Goal: Transaction & Acquisition: Download file/media

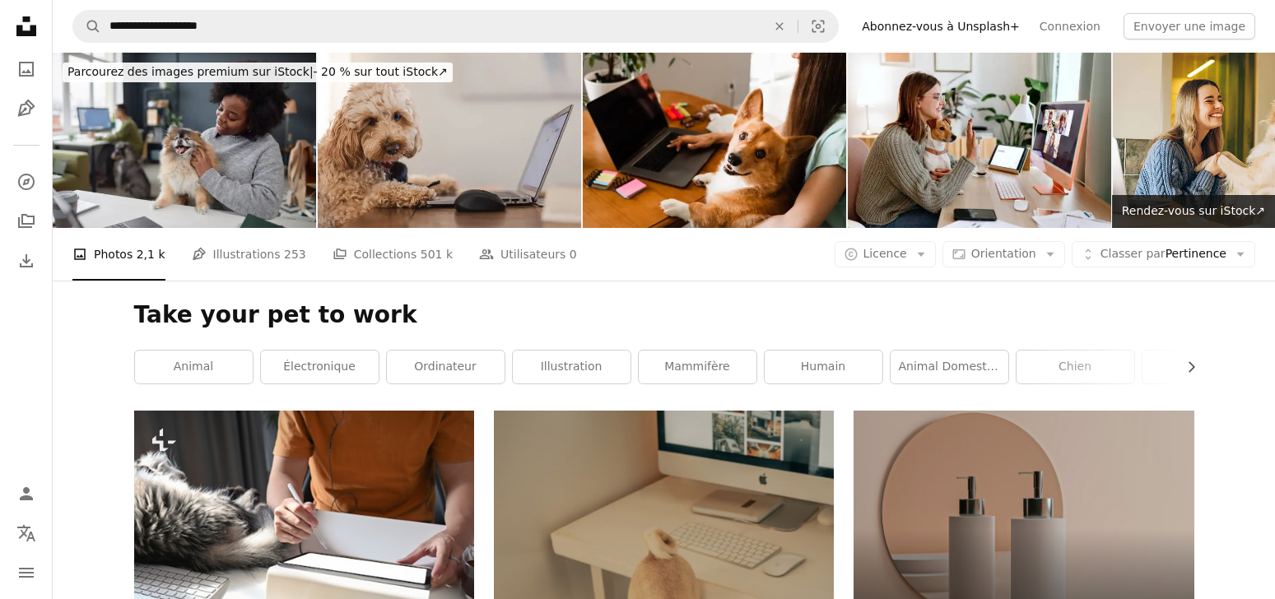
scroll to position [40892, 0]
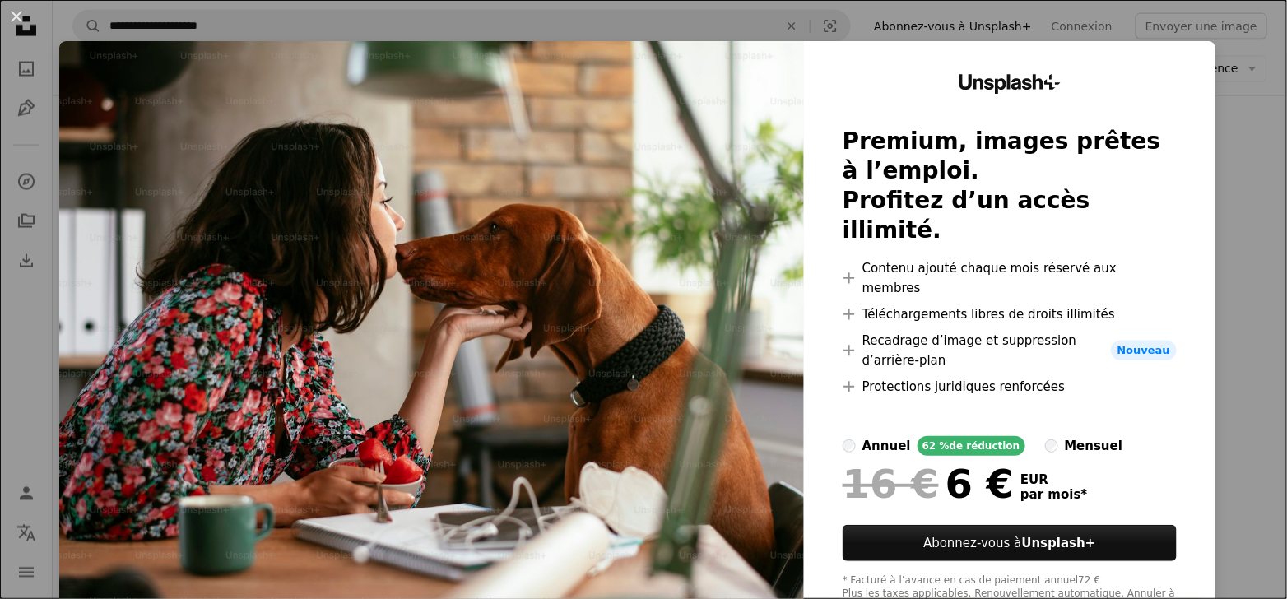
click at [1238, 201] on div "An X shape Unsplash+ Premium, images prêtes à l’emploi. Profitez d’un accès ill…" at bounding box center [643, 299] width 1287 height 599
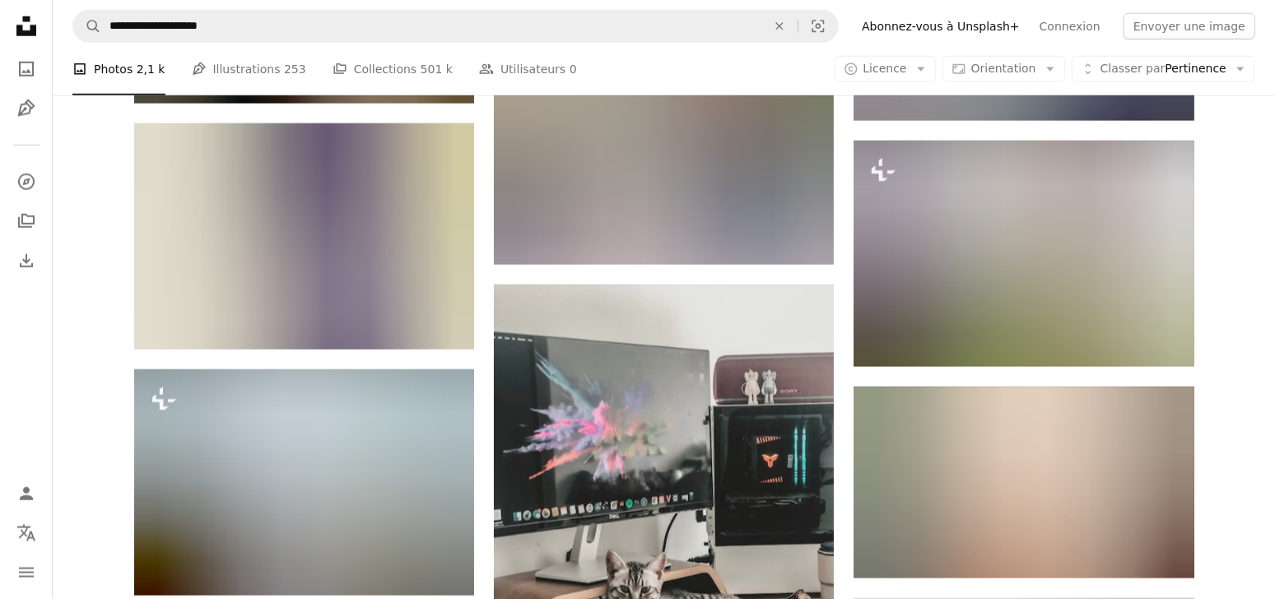
scroll to position [62380, 0]
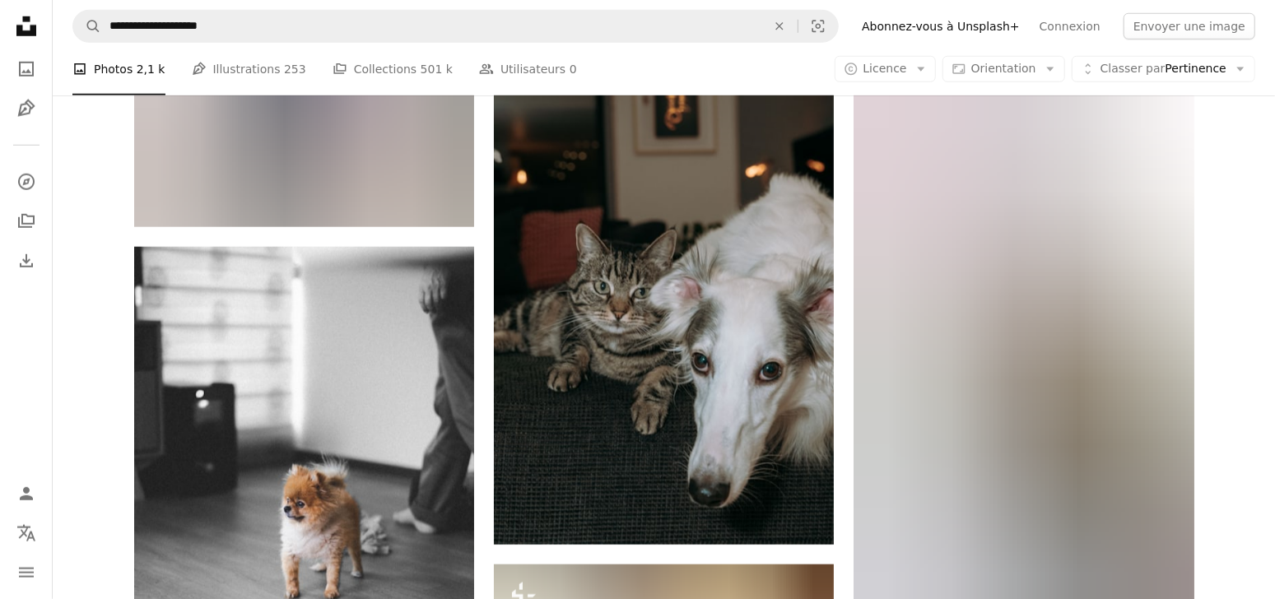
scroll to position [70242, 0]
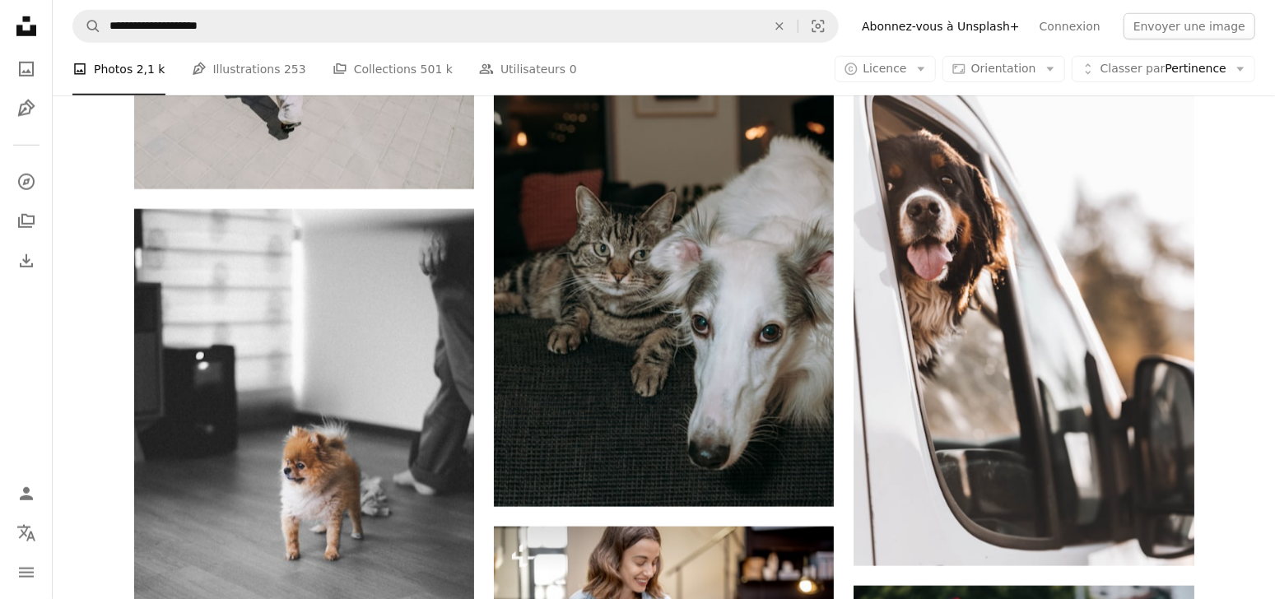
scroll to position [70144, 0]
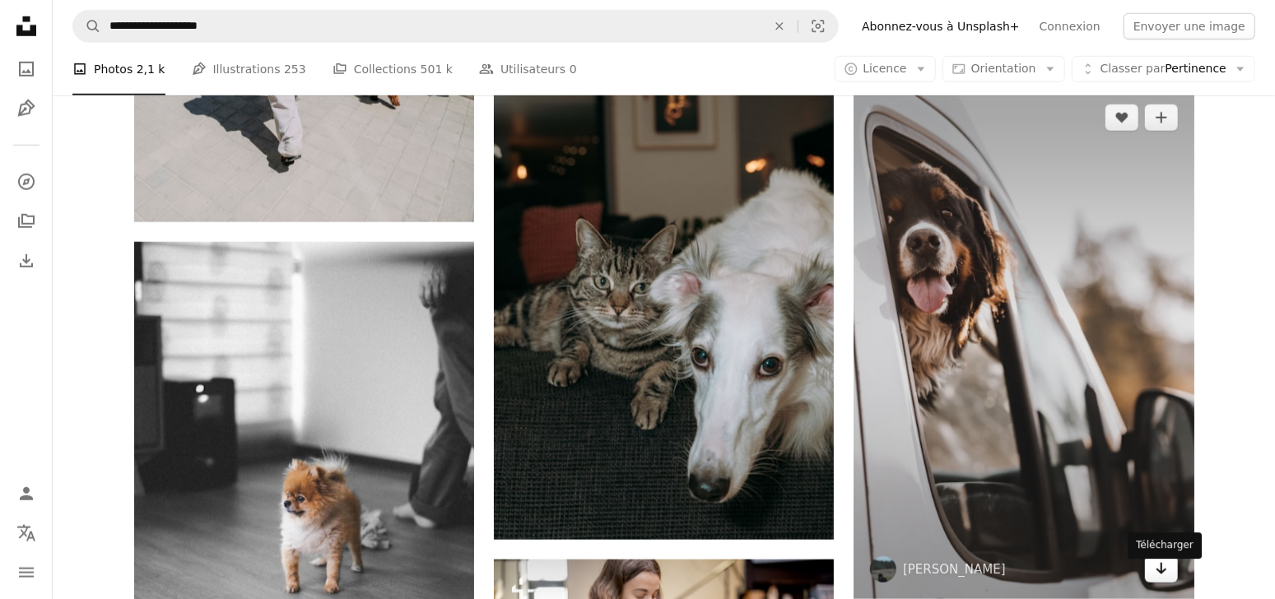
click at [1166, 578] on icon "Arrow pointing down" at bounding box center [1160, 569] width 13 height 20
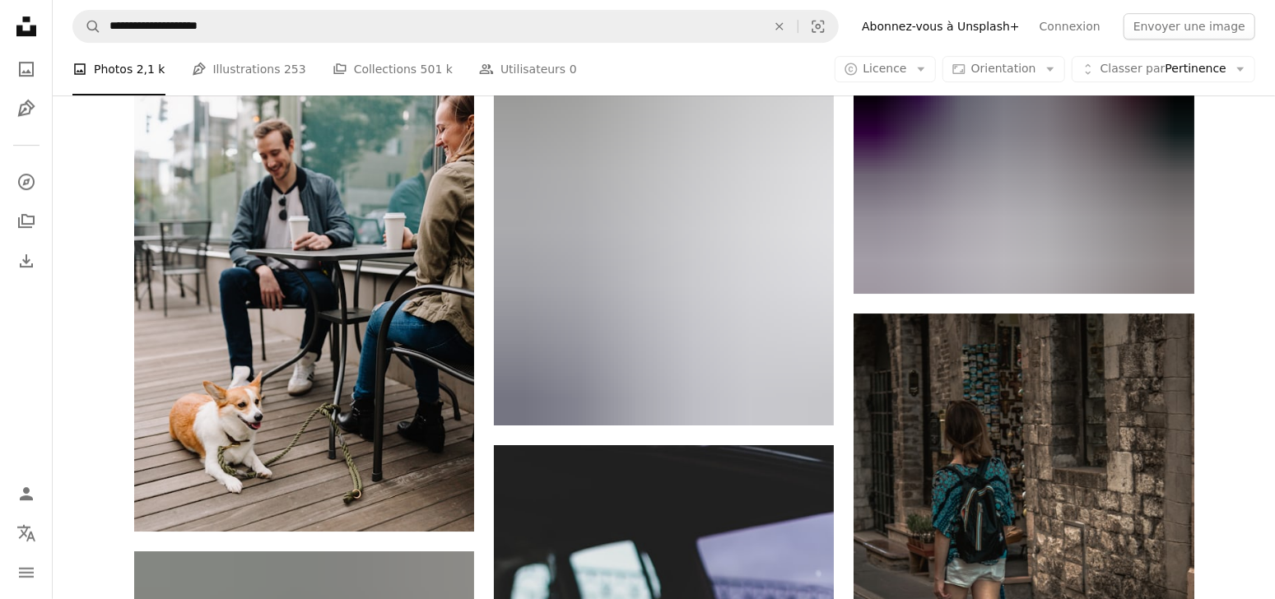
scroll to position [72700, 0]
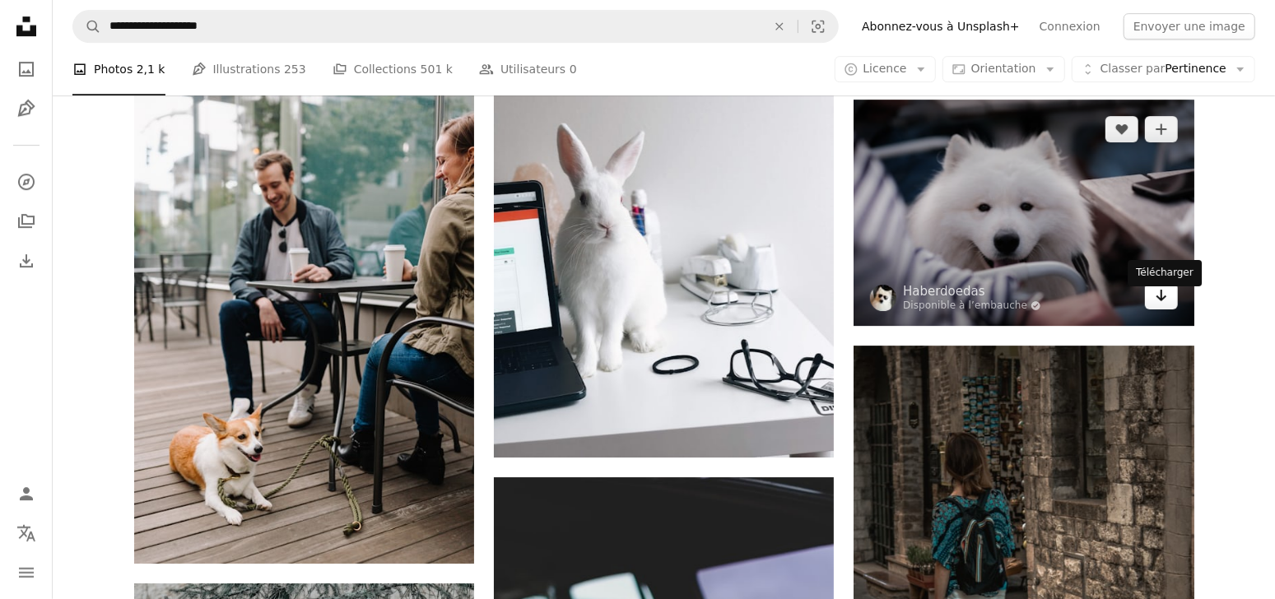
click at [1171, 309] on link "Arrow pointing down" at bounding box center [1161, 296] width 33 height 26
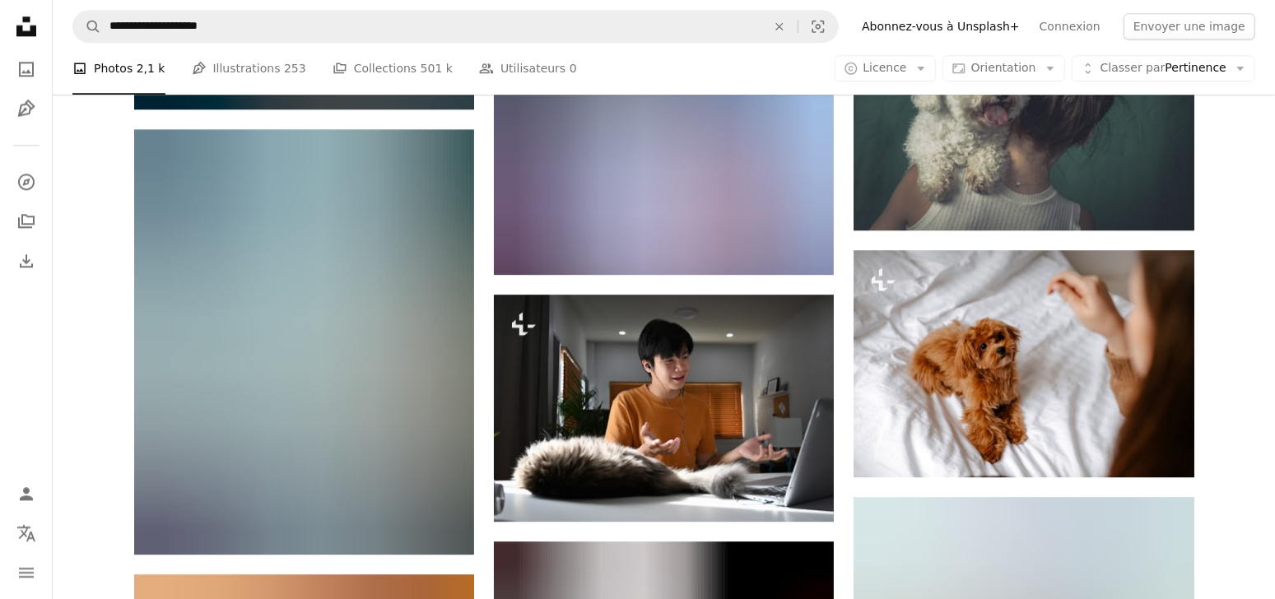
scroll to position [84165, 0]
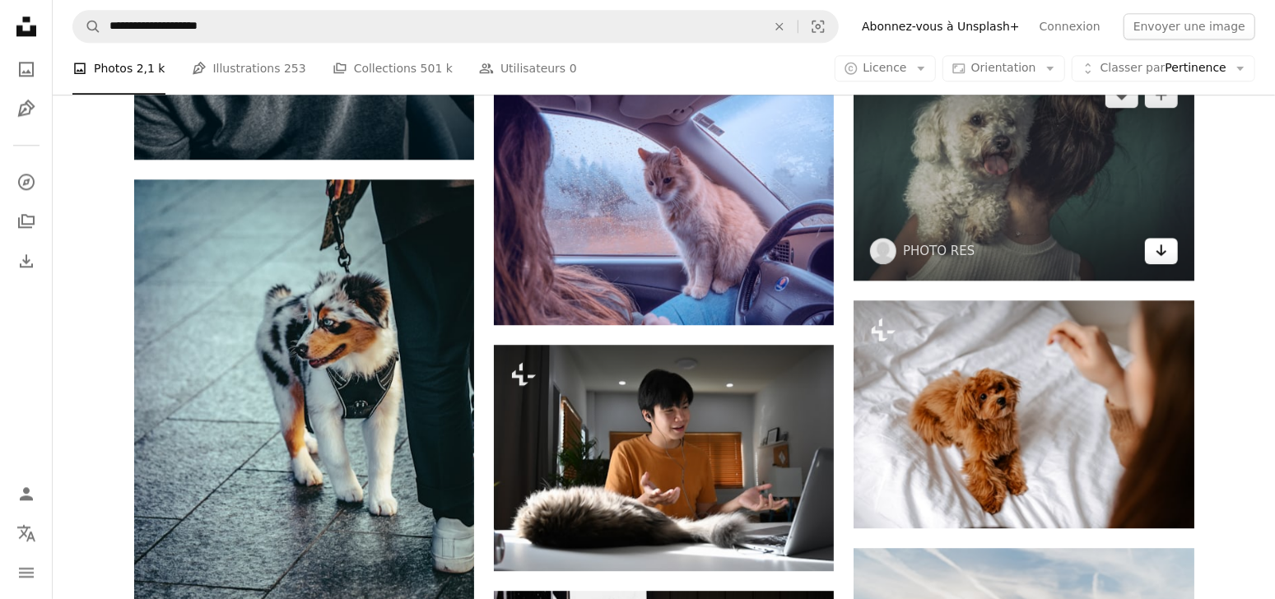
click at [1171, 264] on link "Arrow pointing down" at bounding box center [1161, 251] width 33 height 26
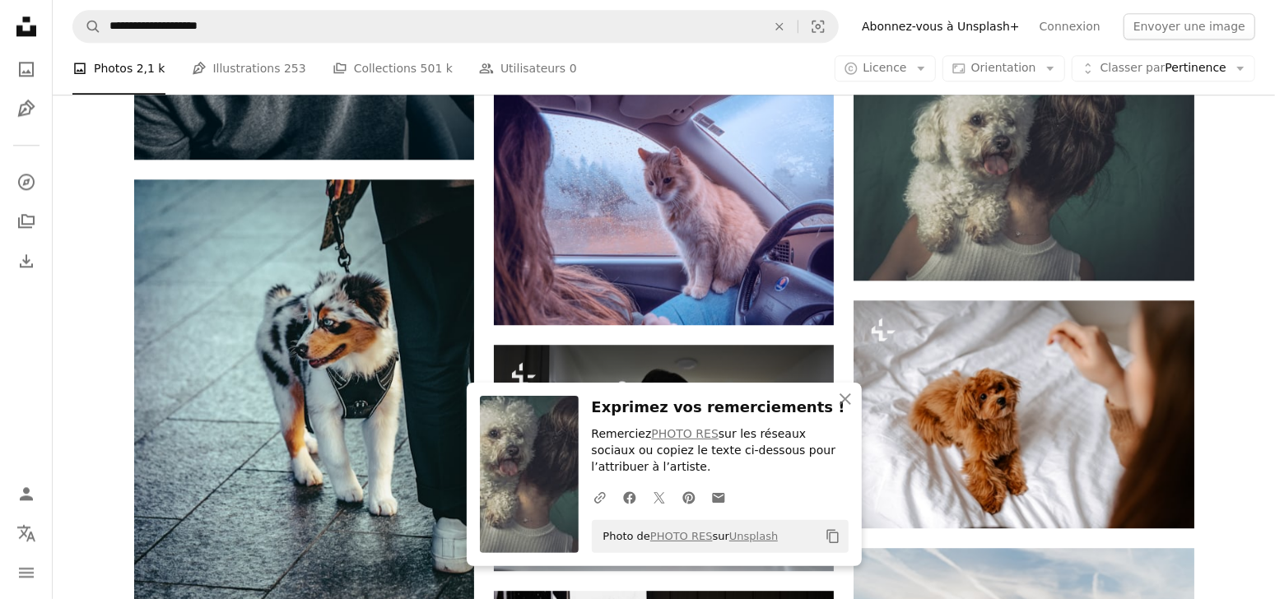
scroll to position [84689, 0]
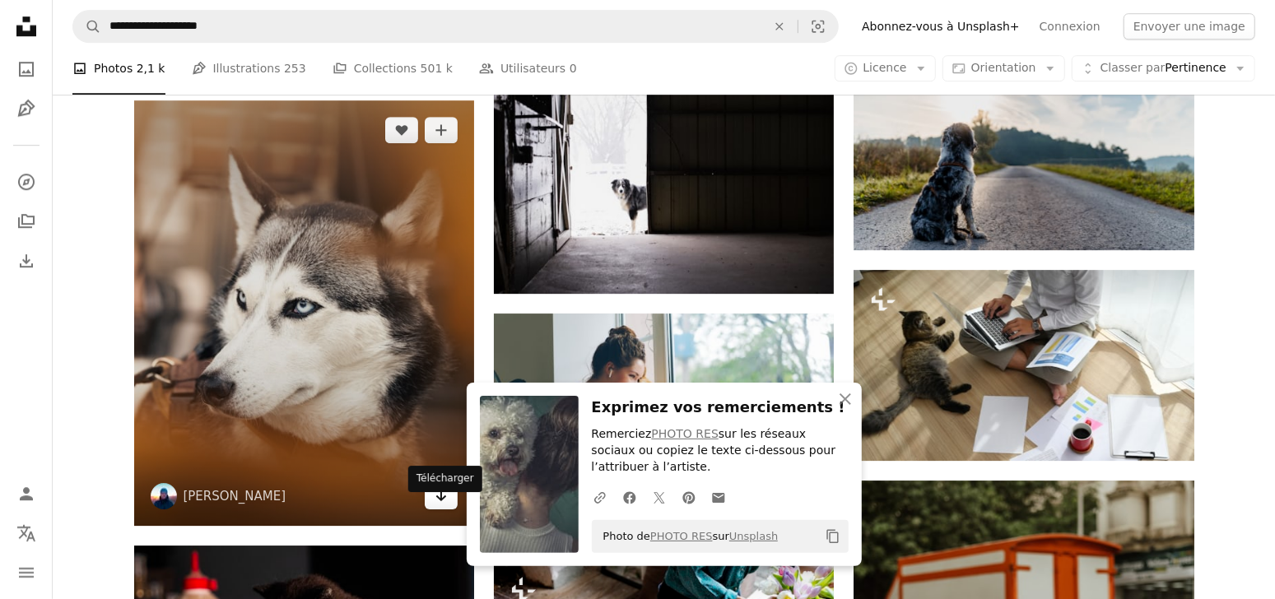
click at [445, 505] on icon "Arrow pointing down" at bounding box center [440, 495] width 13 height 20
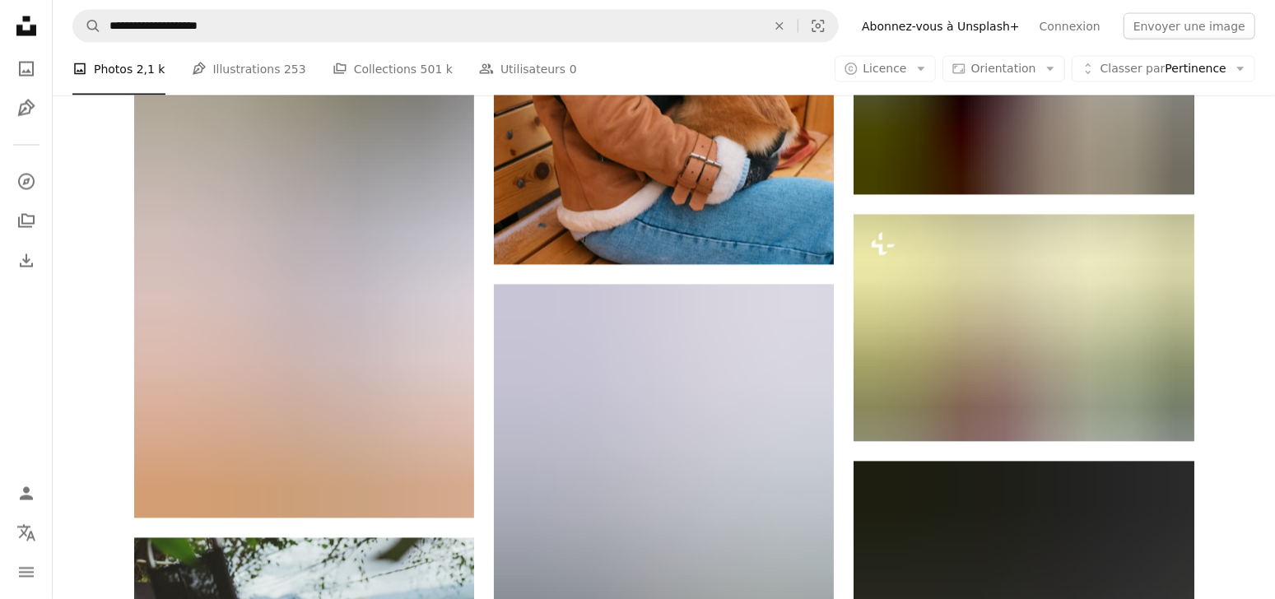
scroll to position [95532, 0]
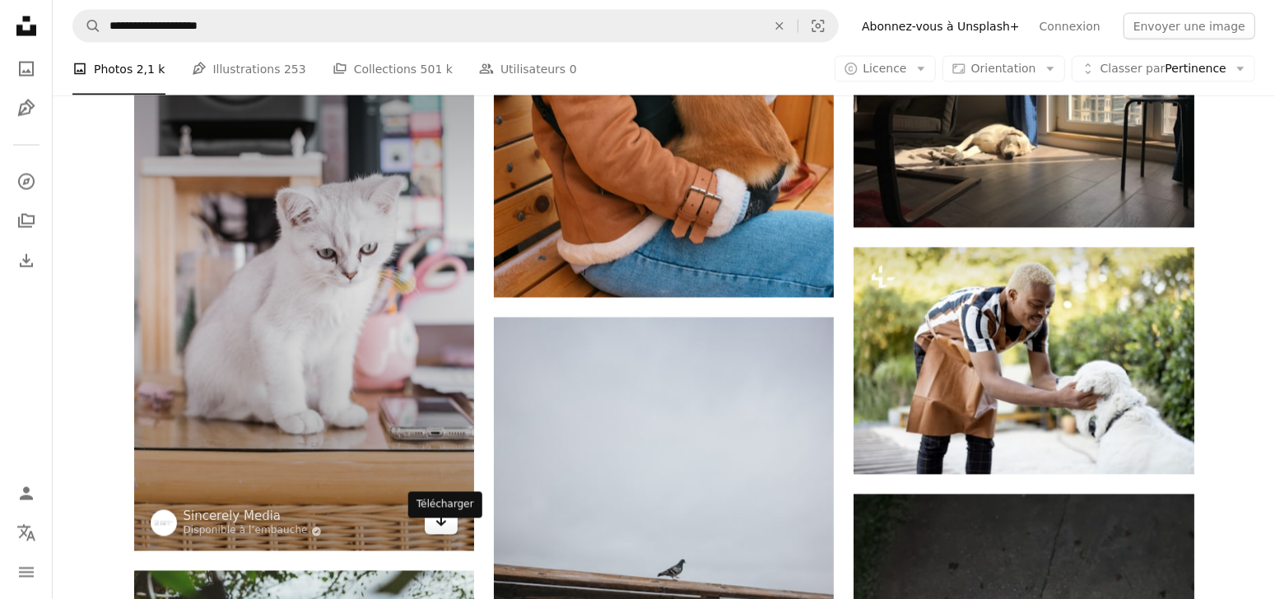
click at [432, 535] on link "Arrow pointing down" at bounding box center [441, 522] width 33 height 26
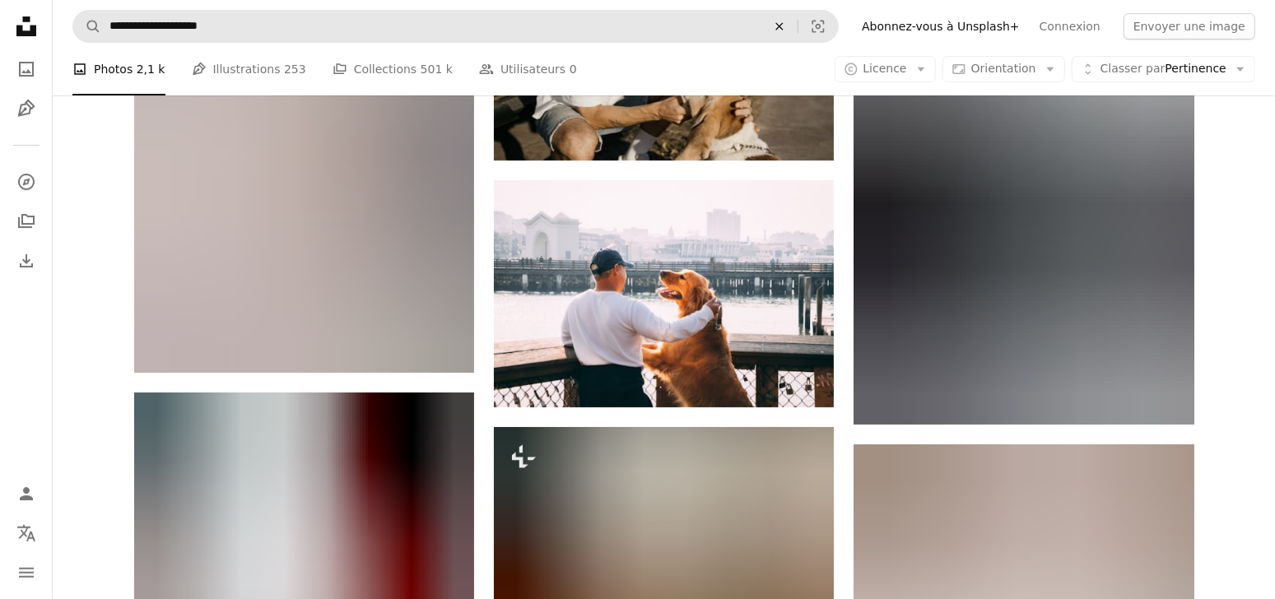
scroll to position [106014, 0]
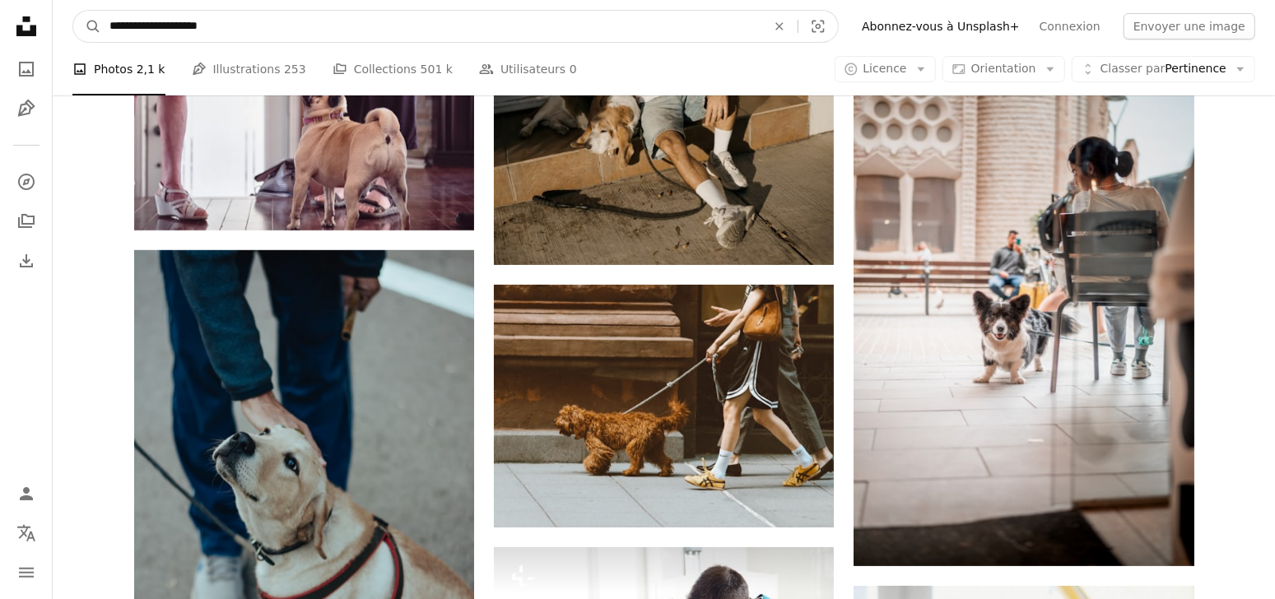
drag, startPoint x: 110, startPoint y: 26, endPoint x: 268, endPoint y: 23, distance: 158.0
click at [268, 23] on input "**********" at bounding box center [431, 26] width 660 height 31
paste input "******"
type input "**********"
click at [73, 11] on button "A magnifying glass" at bounding box center [87, 26] width 28 height 31
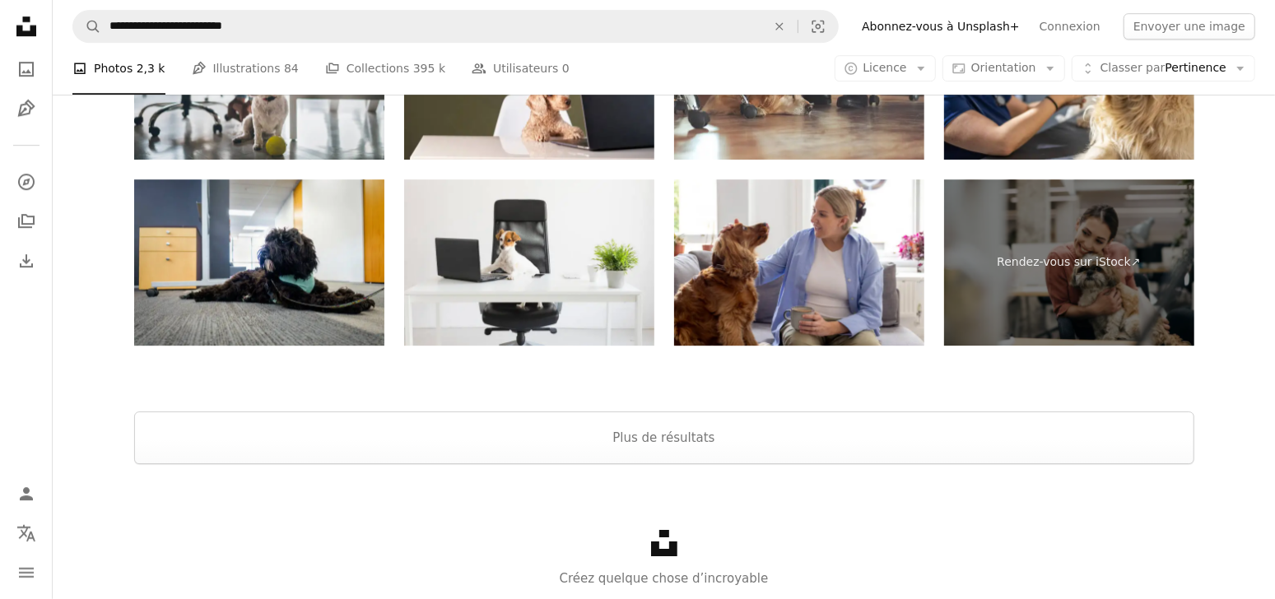
scroll to position [3362, 0]
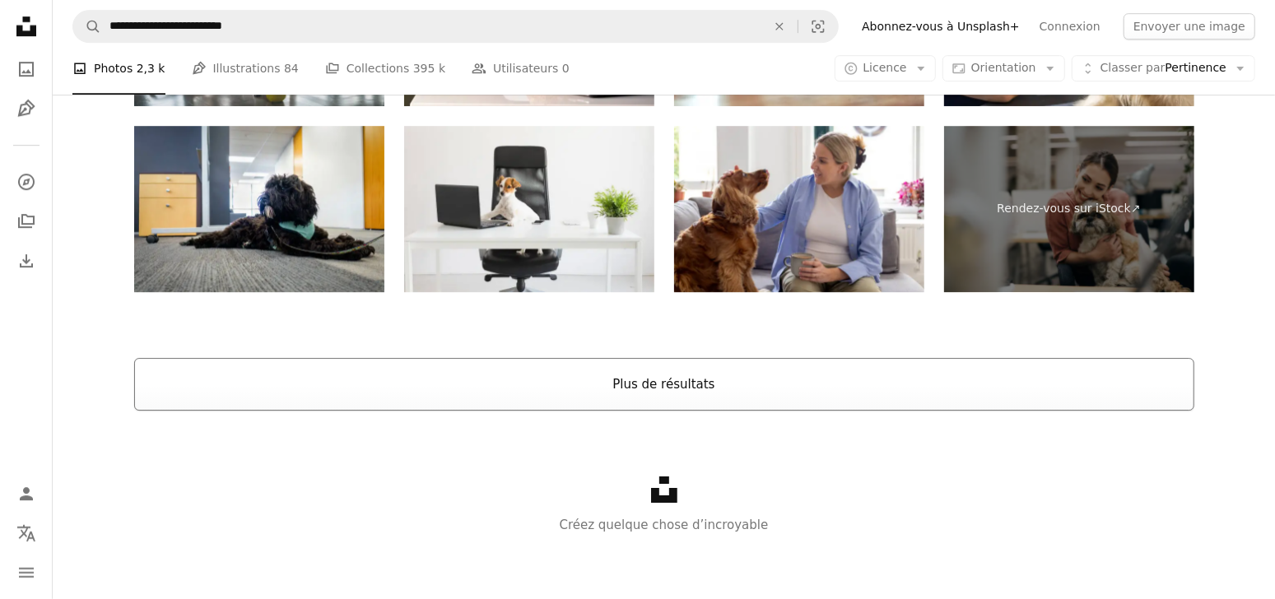
click at [680, 395] on button "Plus de résultats" at bounding box center [664, 384] width 1060 height 53
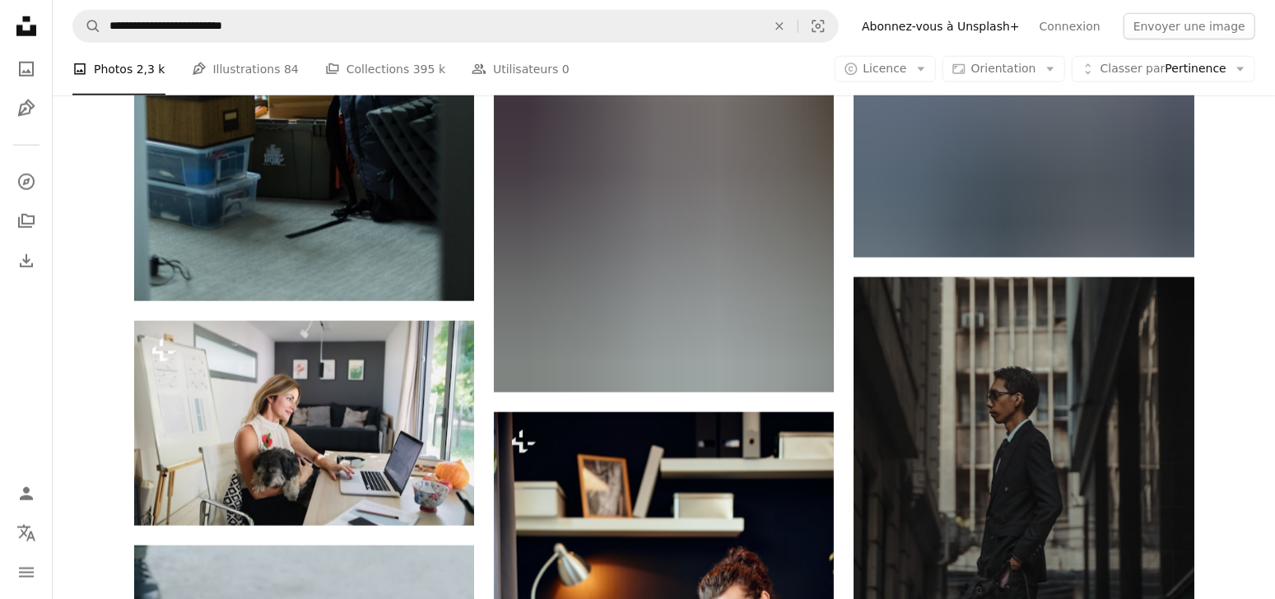
scroll to position [9225, 0]
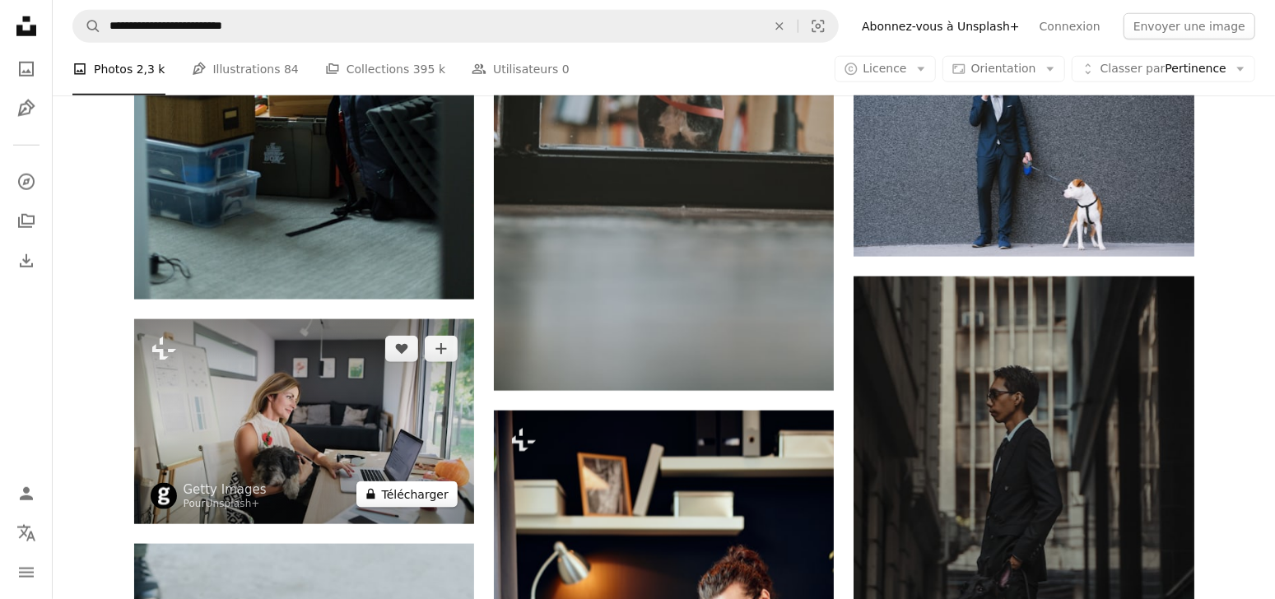
click at [403, 494] on button "A lock Télécharger" at bounding box center [406, 494] width 101 height 26
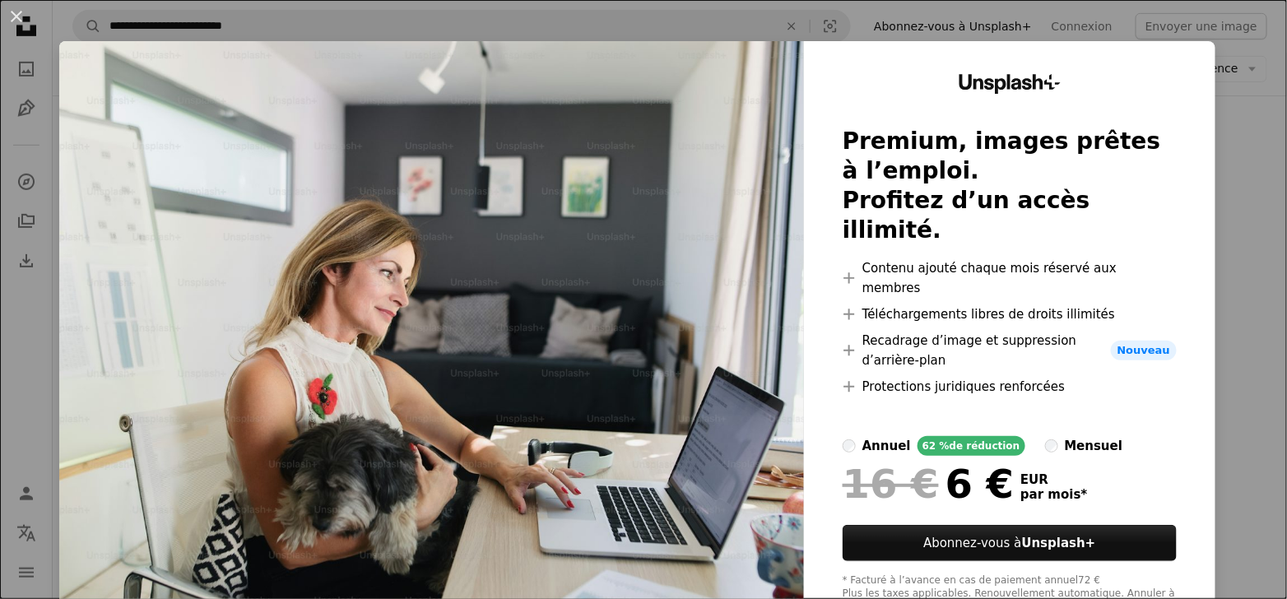
click at [1227, 264] on div "An X shape Unsplash+ Premium, images prêtes à l’emploi. Profitez d’un accès ill…" at bounding box center [643, 299] width 1287 height 599
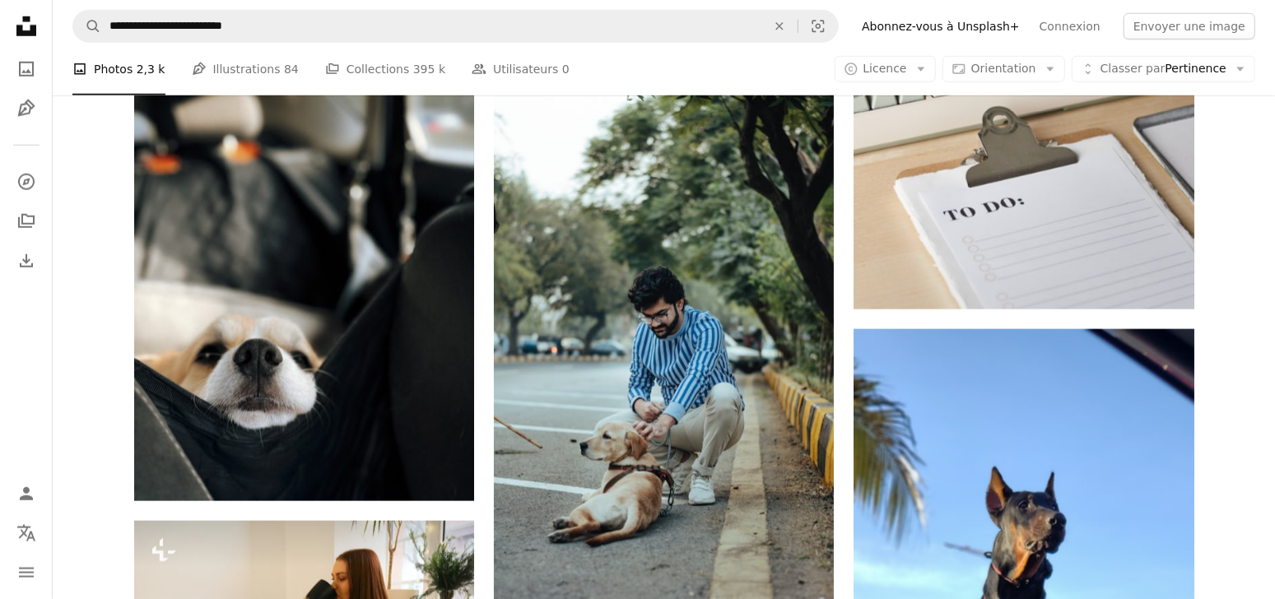
scroll to position [21280, 0]
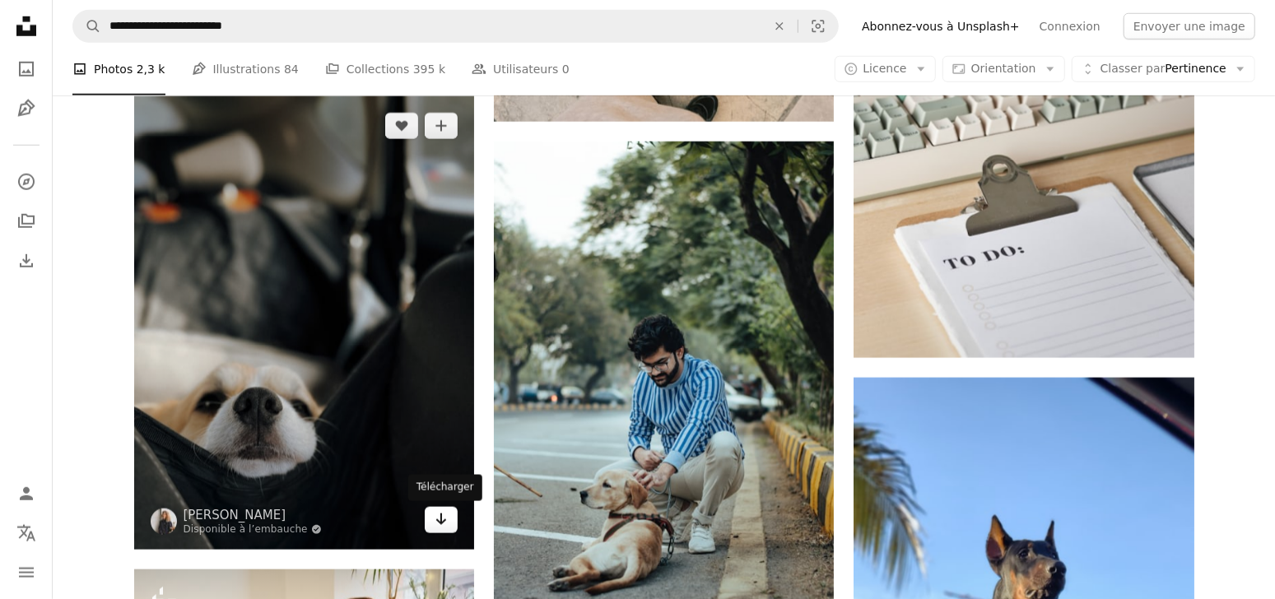
click at [444, 523] on icon "Arrow pointing down" at bounding box center [440, 519] width 13 height 20
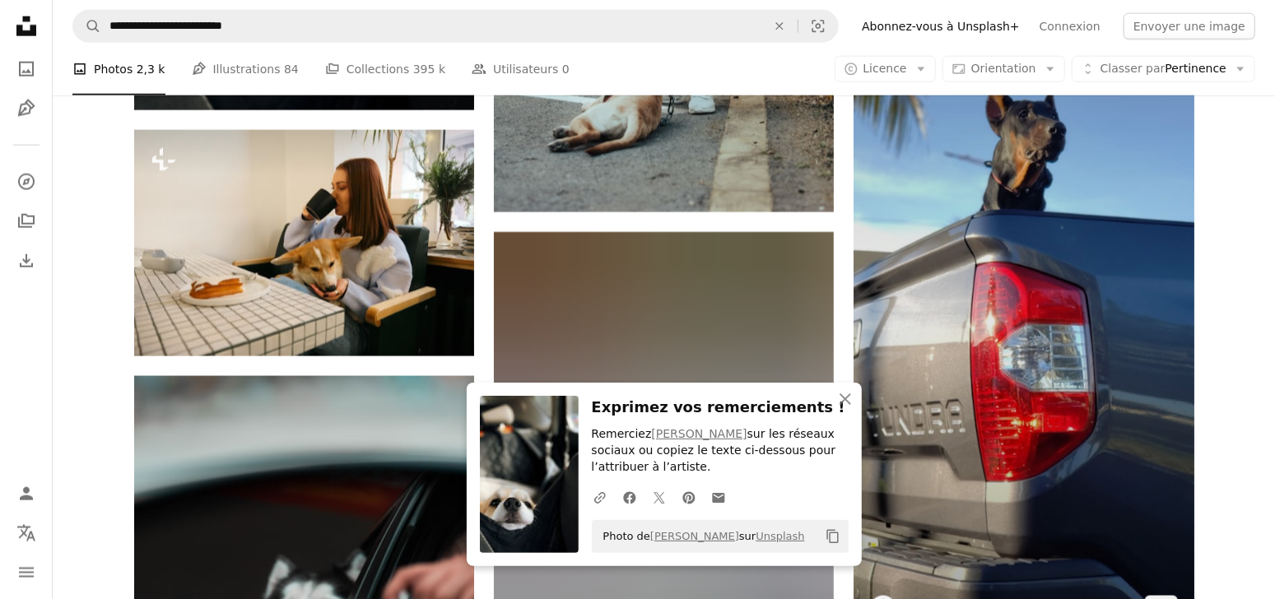
scroll to position [21804, 0]
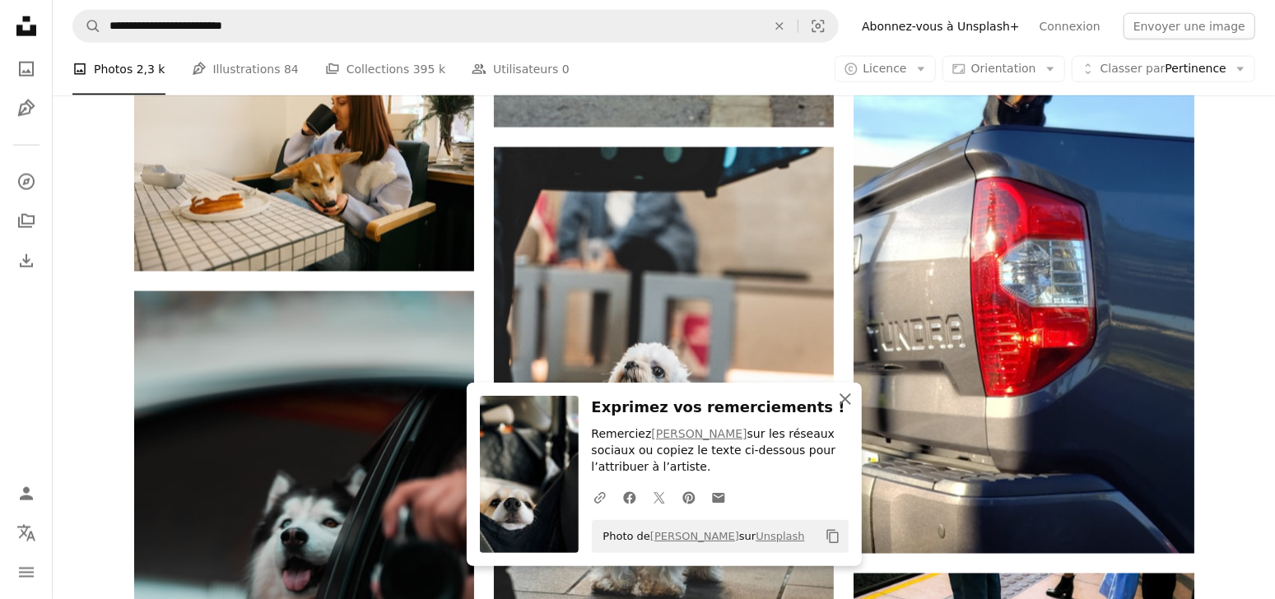
click at [846, 406] on icon "An X shape" at bounding box center [845, 399] width 20 height 20
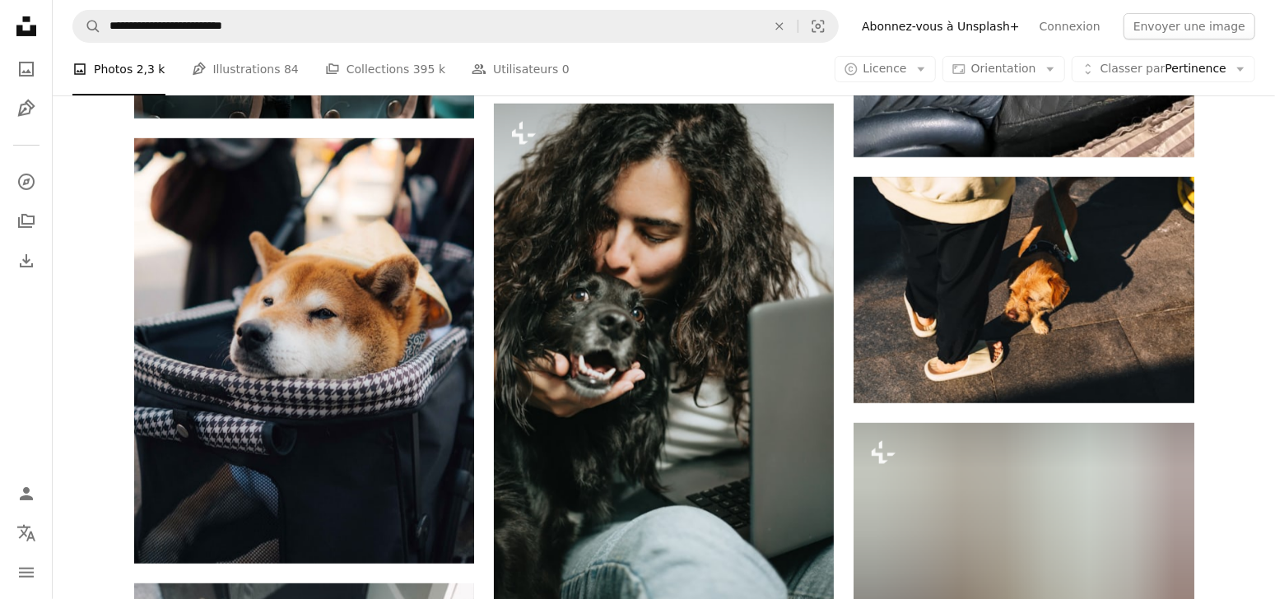
scroll to position [28880, 0]
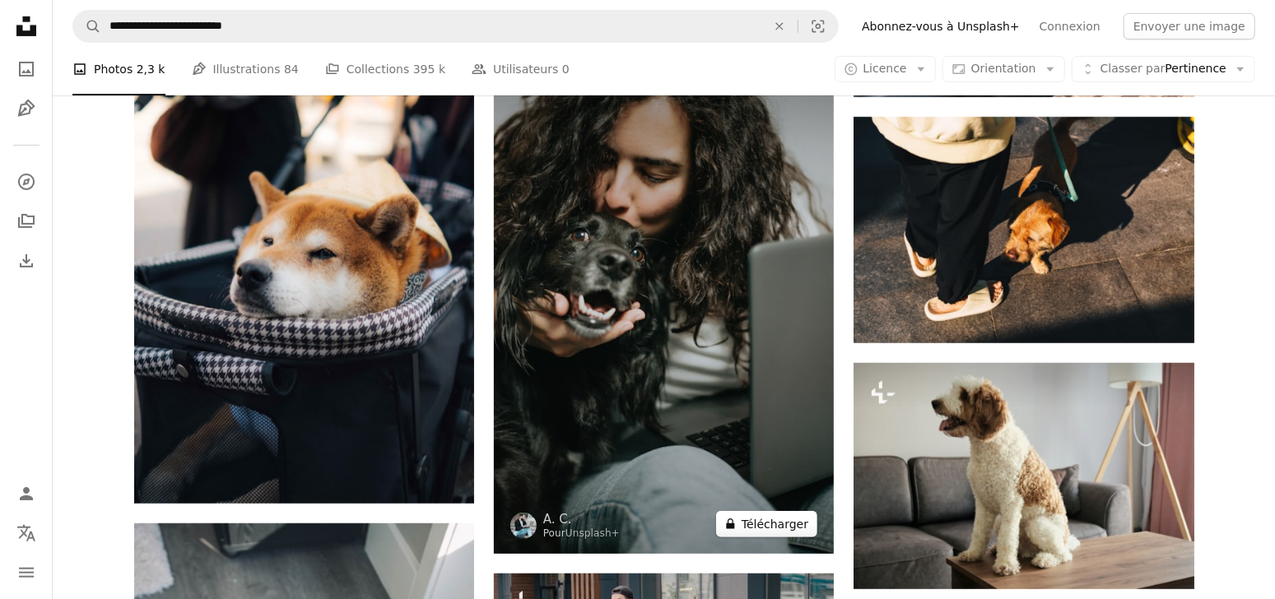
click at [773, 525] on button "A lock Télécharger" at bounding box center [766, 524] width 101 height 26
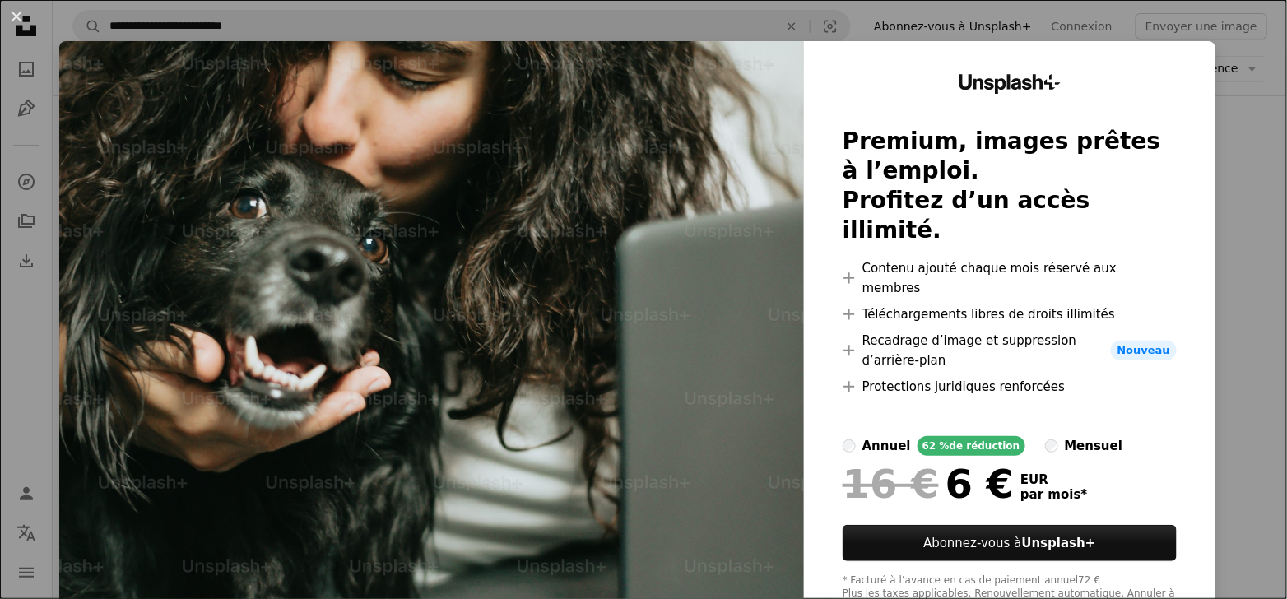
click at [1238, 155] on div "An X shape Unsplash+ Premium, images prêtes à l’emploi. Profitez d’un accès ill…" at bounding box center [643, 299] width 1287 height 599
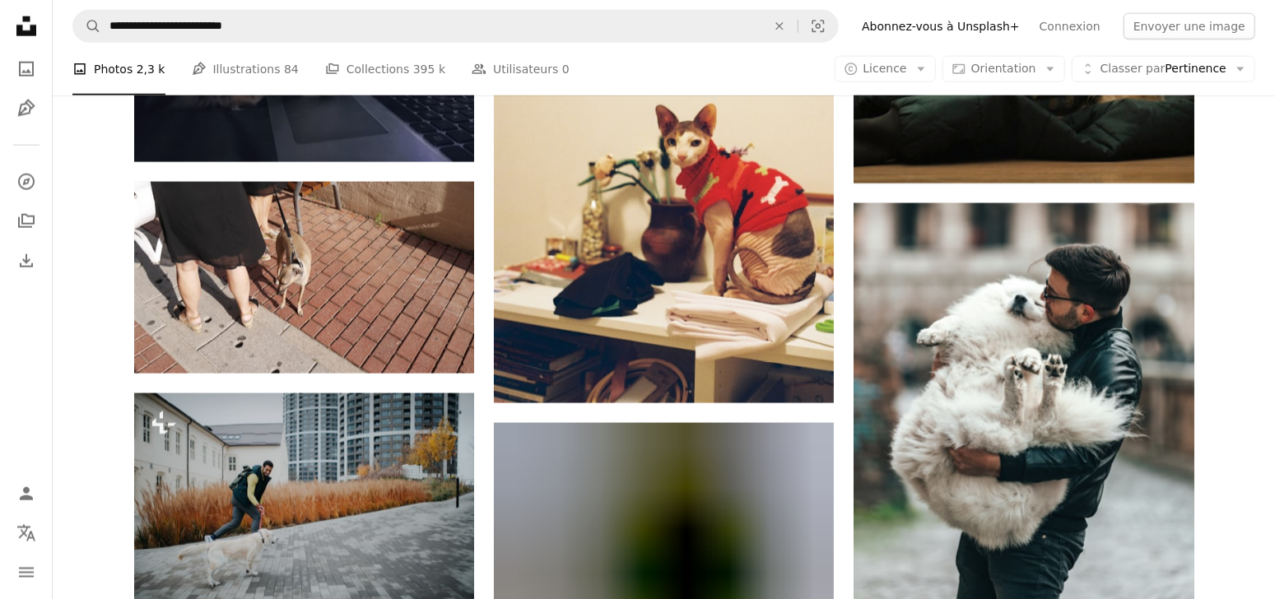
scroll to position [46176, 0]
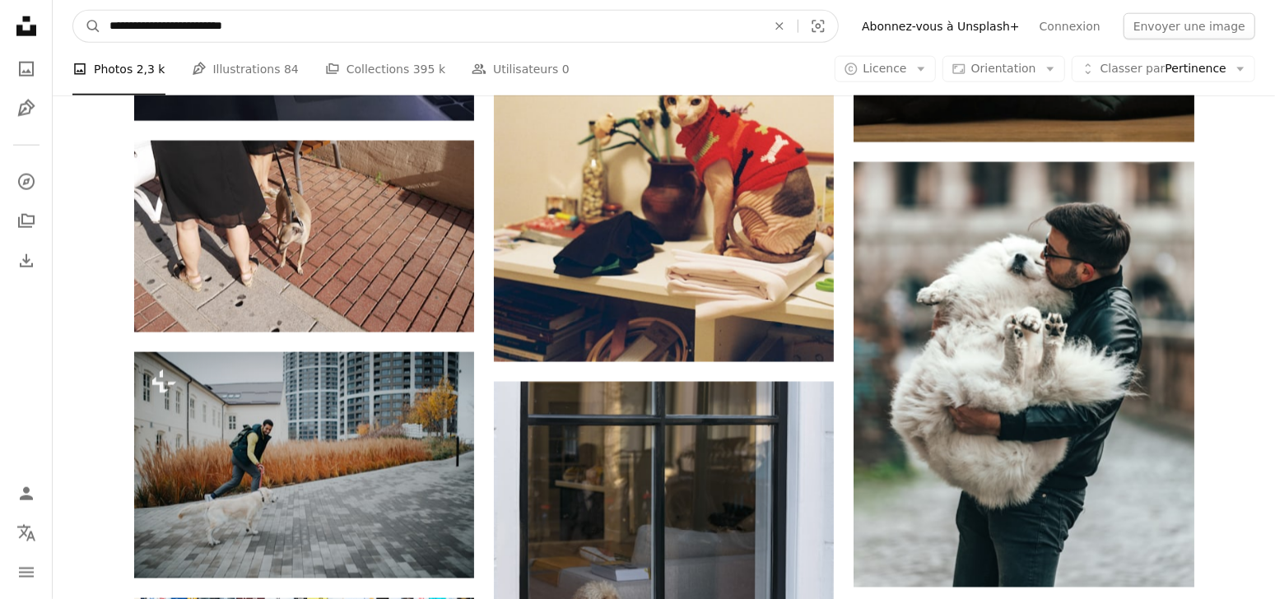
drag, startPoint x: 268, startPoint y: 25, endPoint x: 108, endPoint y: 42, distance: 161.4
click at [108, 42] on form "**********" at bounding box center [455, 26] width 766 height 33
paste input "Rechercher des visuels sur tout le site"
type input "**********"
click at [73, 11] on button "A magnifying glass" at bounding box center [87, 26] width 28 height 31
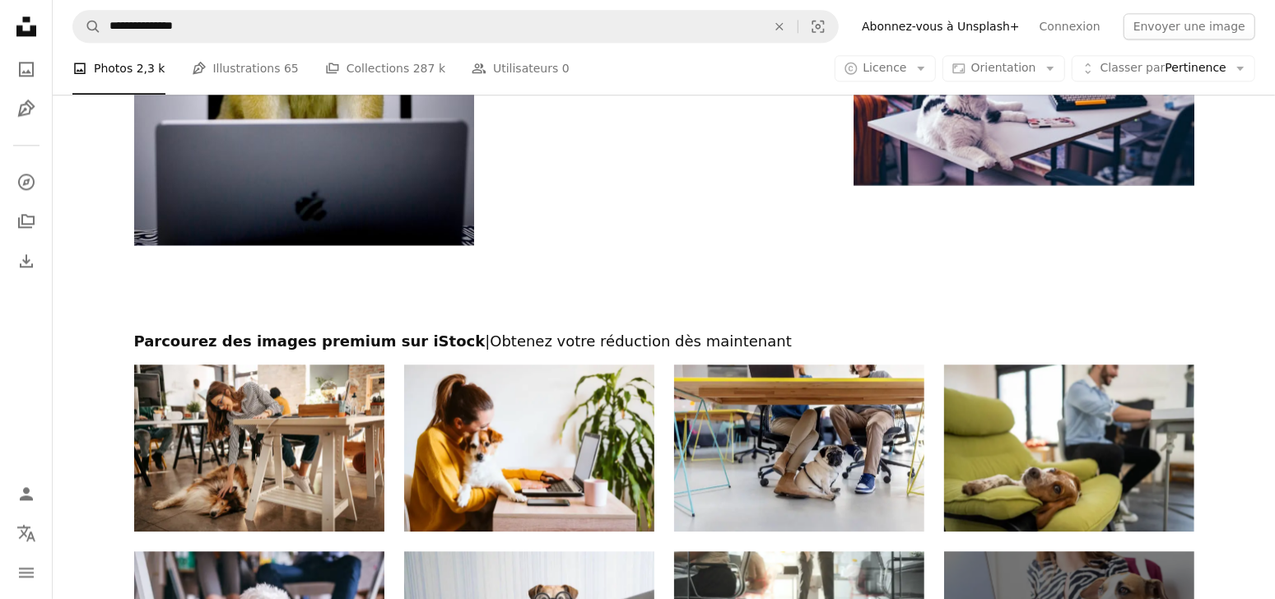
scroll to position [3045, 0]
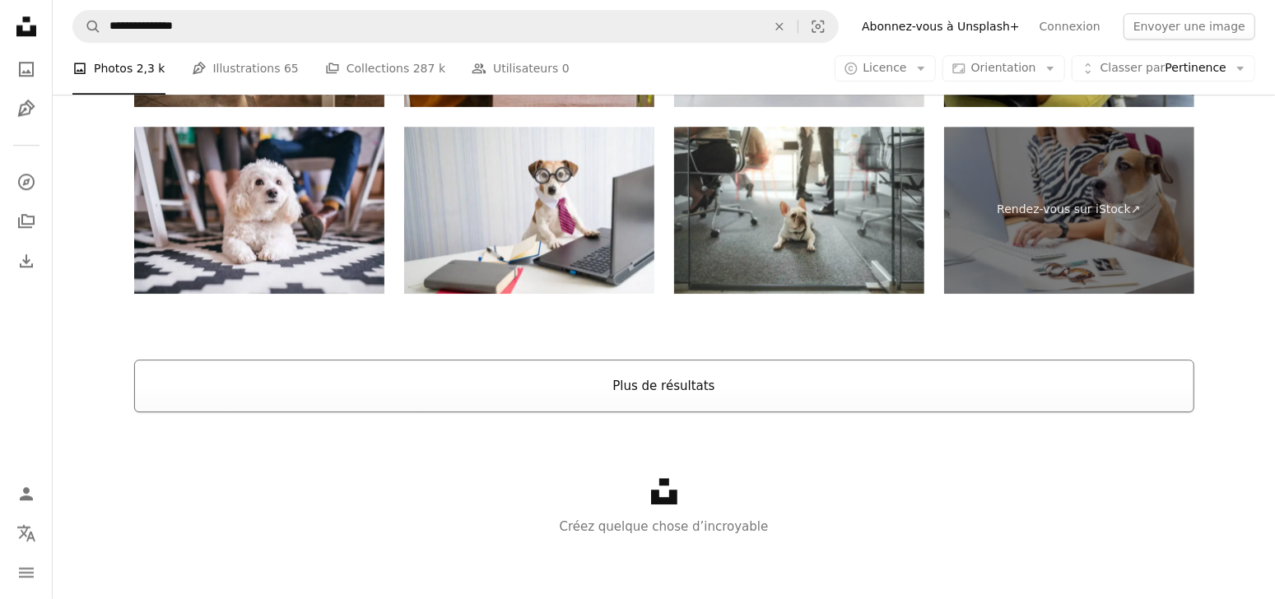
click at [672, 389] on button "Plus de résultats" at bounding box center [664, 386] width 1060 height 53
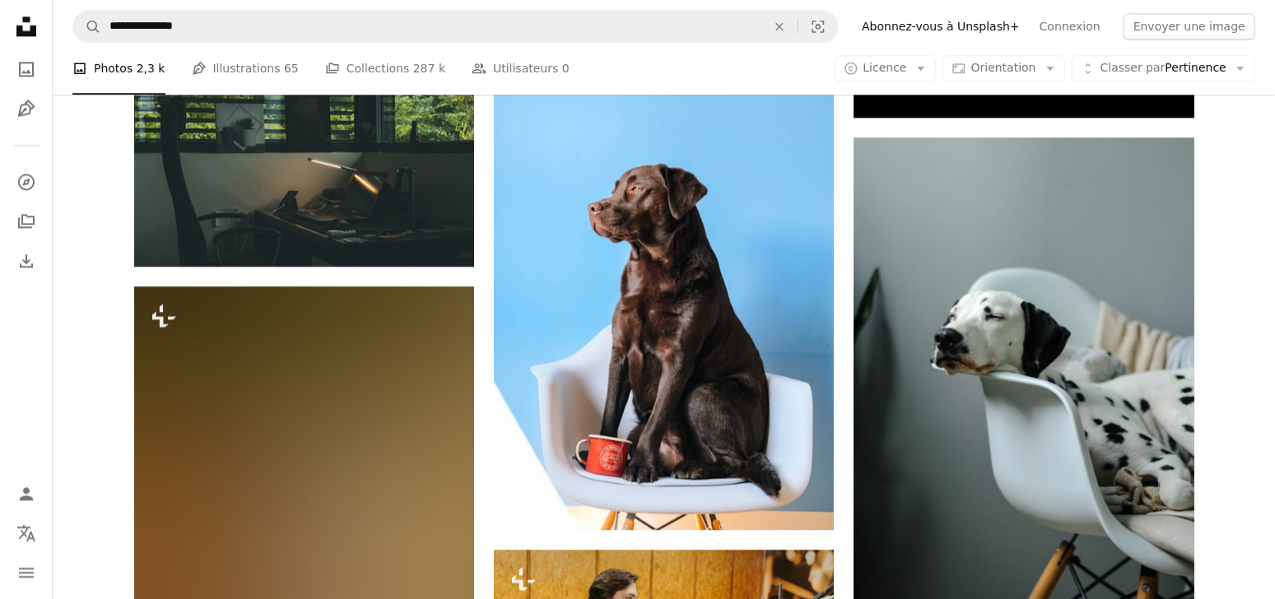
scroll to position [22961, 0]
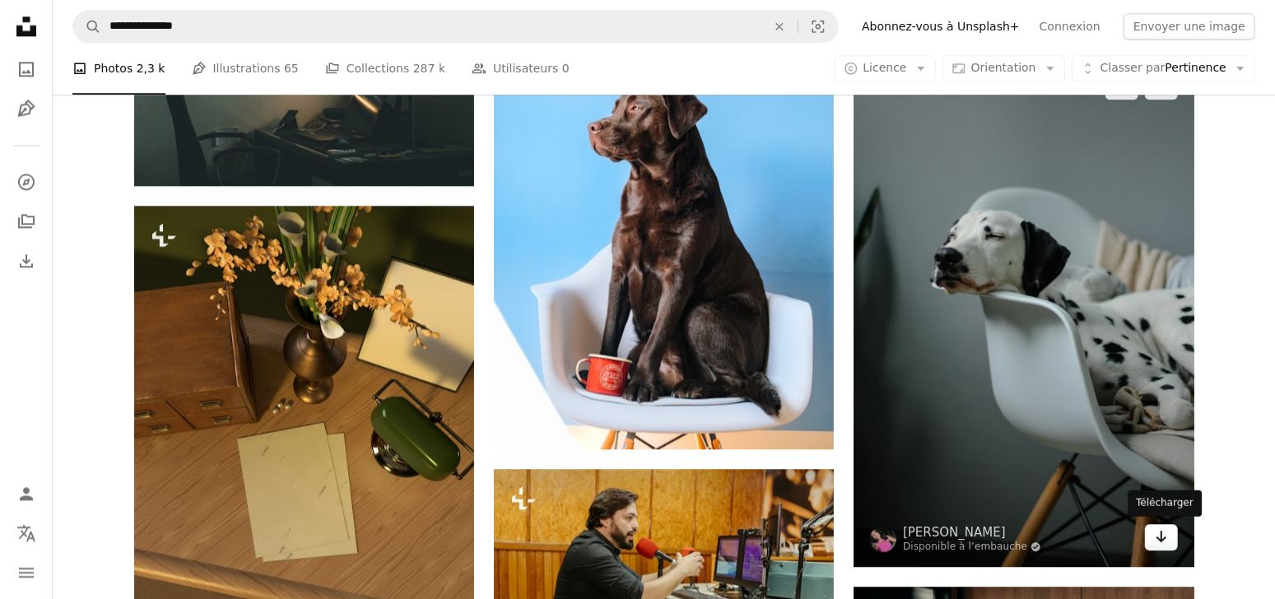
click at [1152, 537] on link "Arrow pointing down" at bounding box center [1161, 537] width 33 height 26
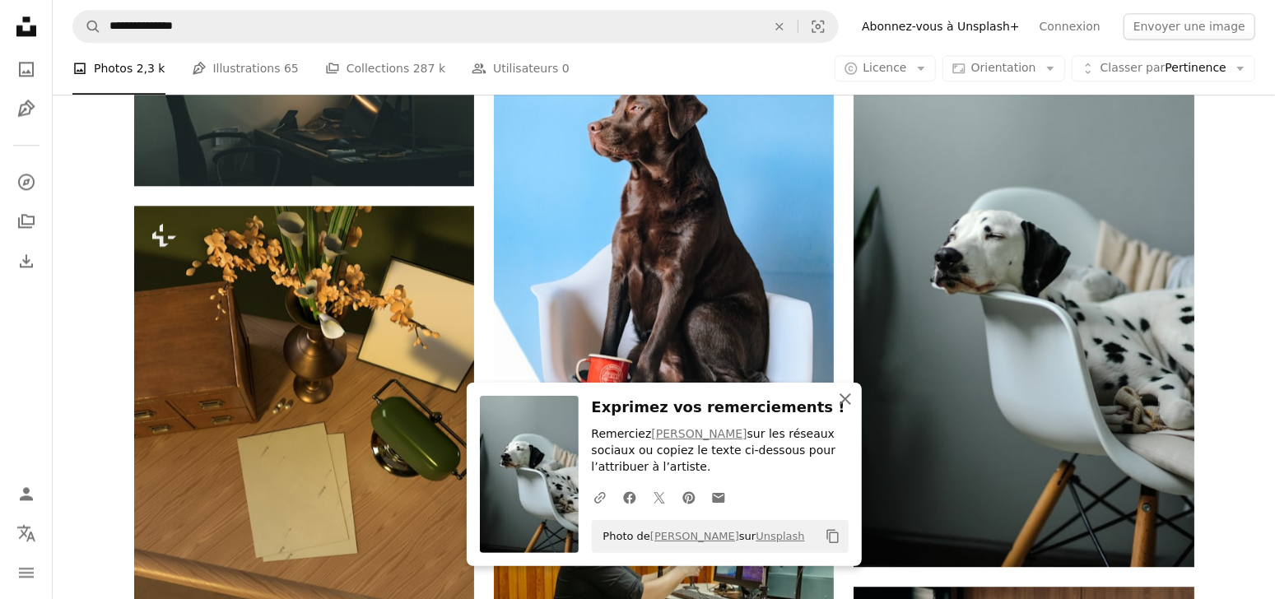
click at [845, 402] on icon "An X shape" at bounding box center [845, 399] width 20 height 20
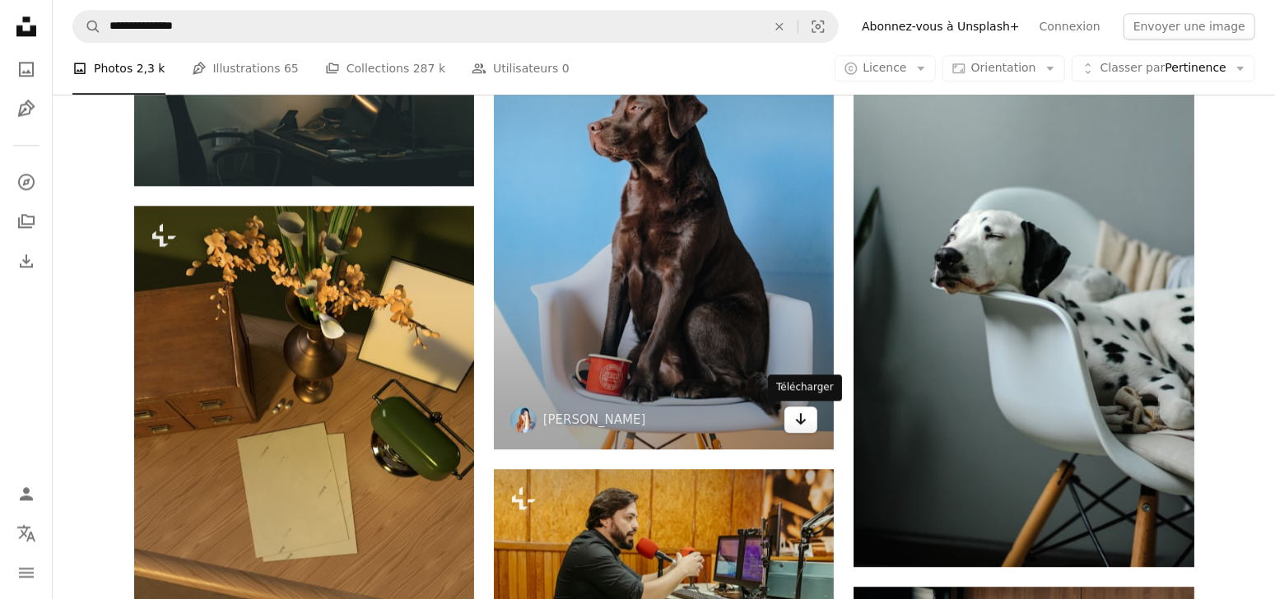
click at [805, 426] on icon "Arrow pointing down" at bounding box center [800, 419] width 13 height 20
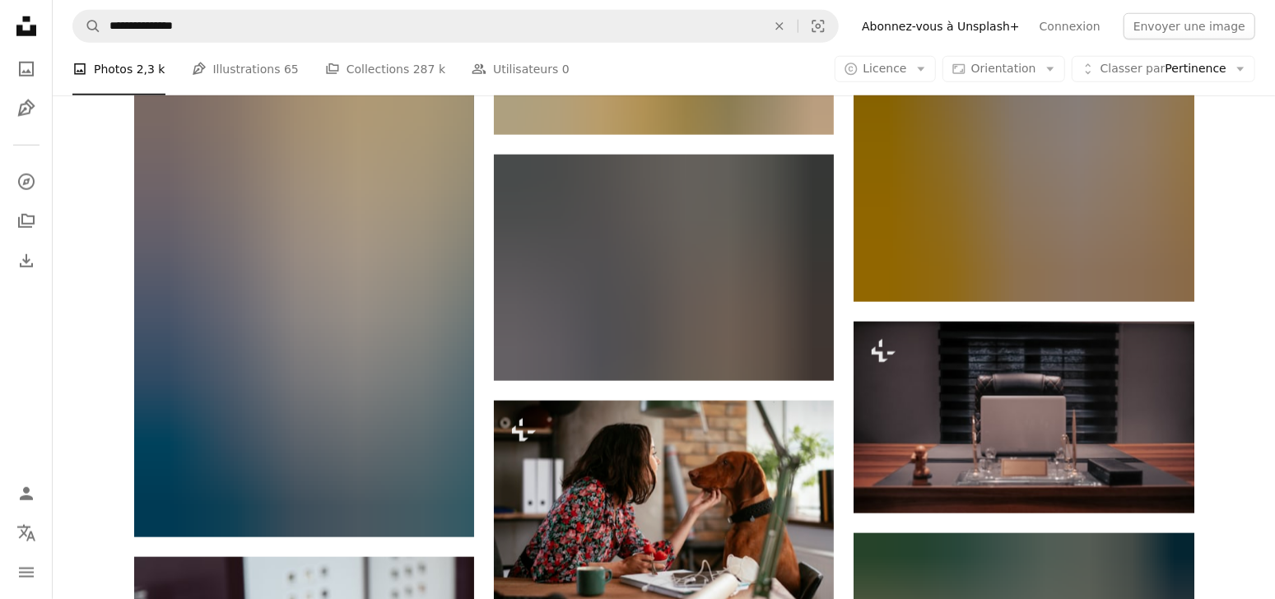
scroll to position [25582, 0]
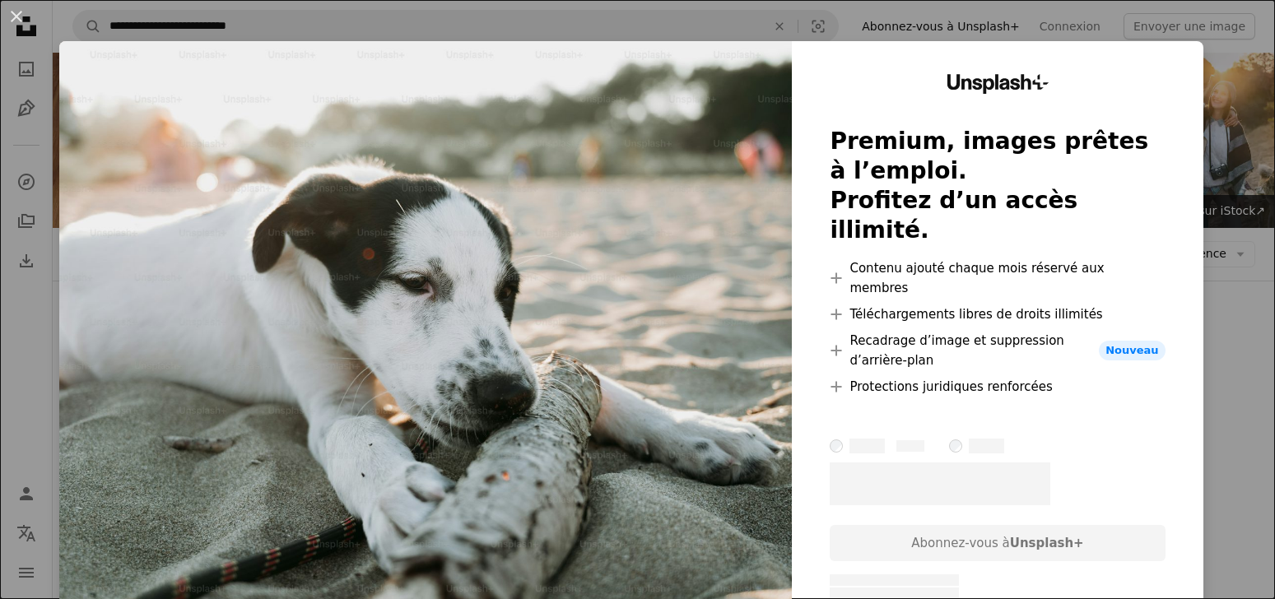
scroll to position [29646, 0]
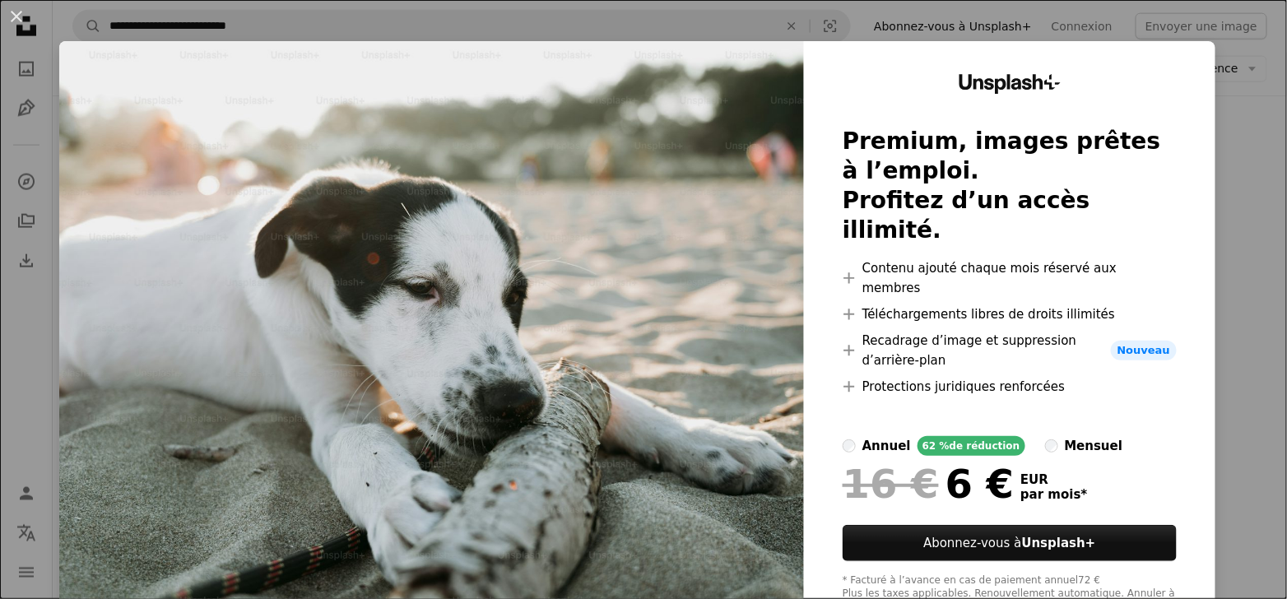
click at [1249, 144] on div "An X shape Unsplash+ Premium, images prêtes à l’emploi. Profitez d’un accès ill…" at bounding box center [643, 299] width 1287 height 599
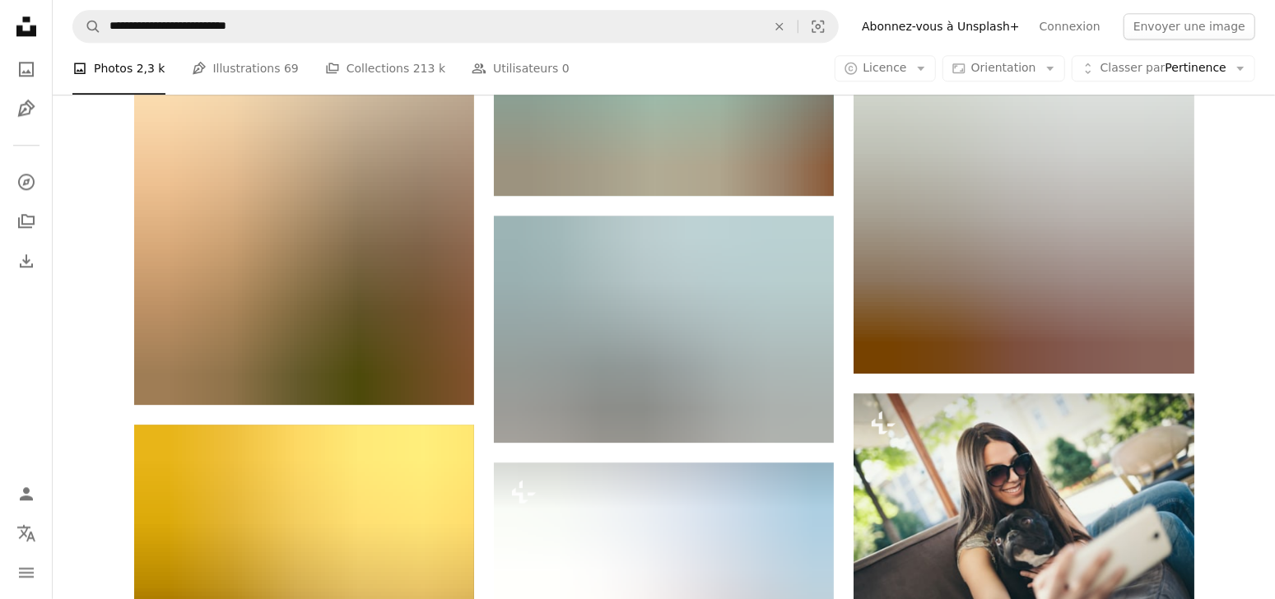
scroll to position [35411, 0]
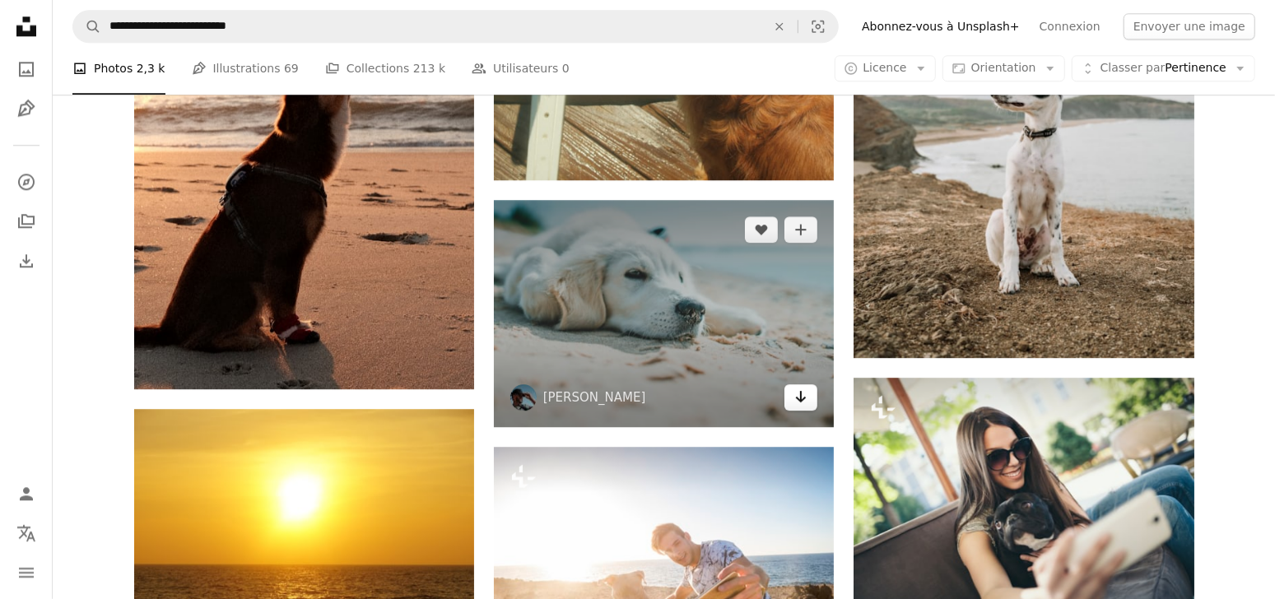
click at [798, 405] on icon "Arrow pointing down" at bounding box center [800, 397] width 13 height 20
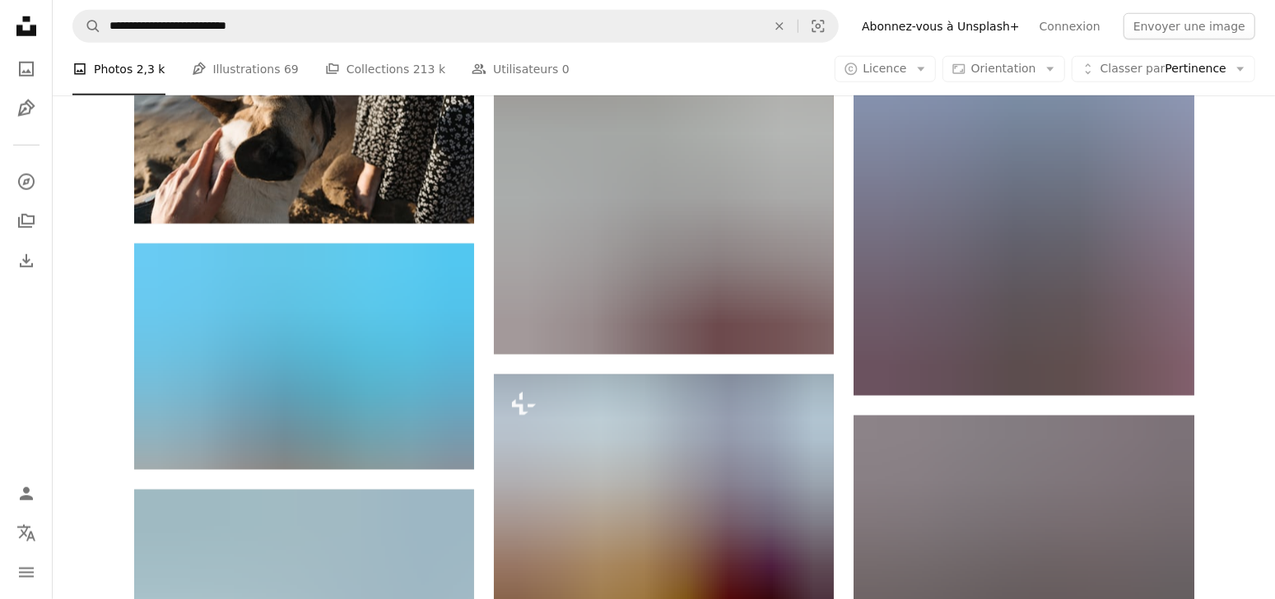
scroll to position [46417, 0]
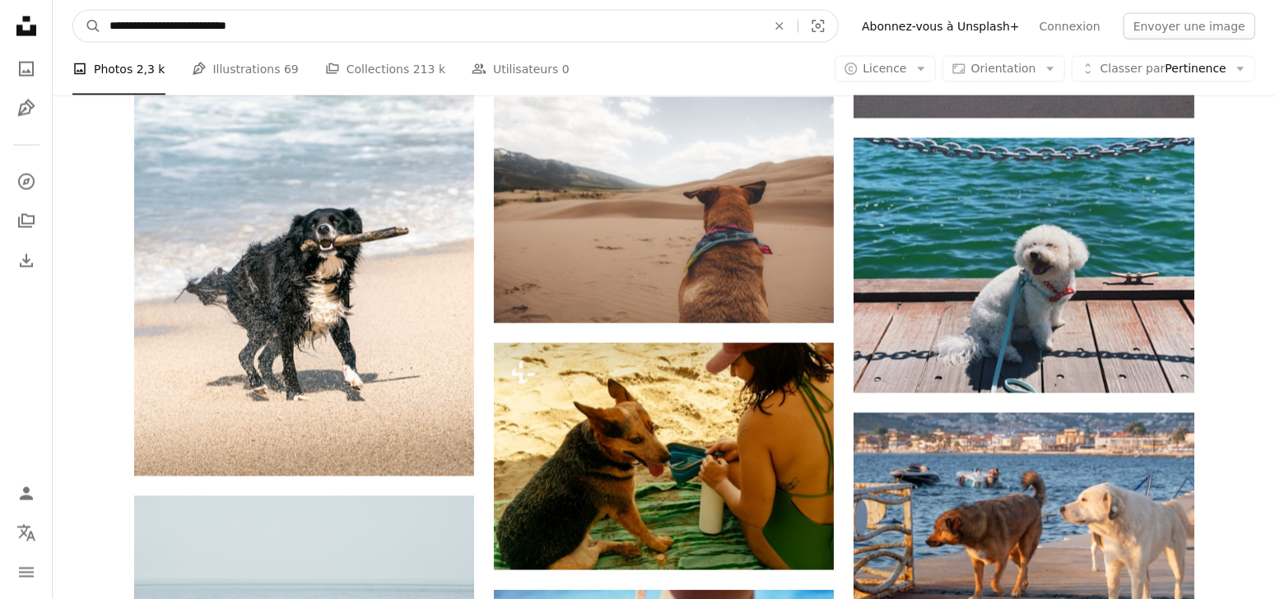
drag, startPoint x: 106, startPoint y: 28, endPoint x: 312, endPoint y: 12, distance: 206.3
click at [312, 12] on input "**********" at bounding box center [431, 26] width 660 height 31
paste input "Rechercher des visuels sur tout le site"
type input "**********"
click button "A magnifying glass" at bounding box center [87, 26] width 28 height 31
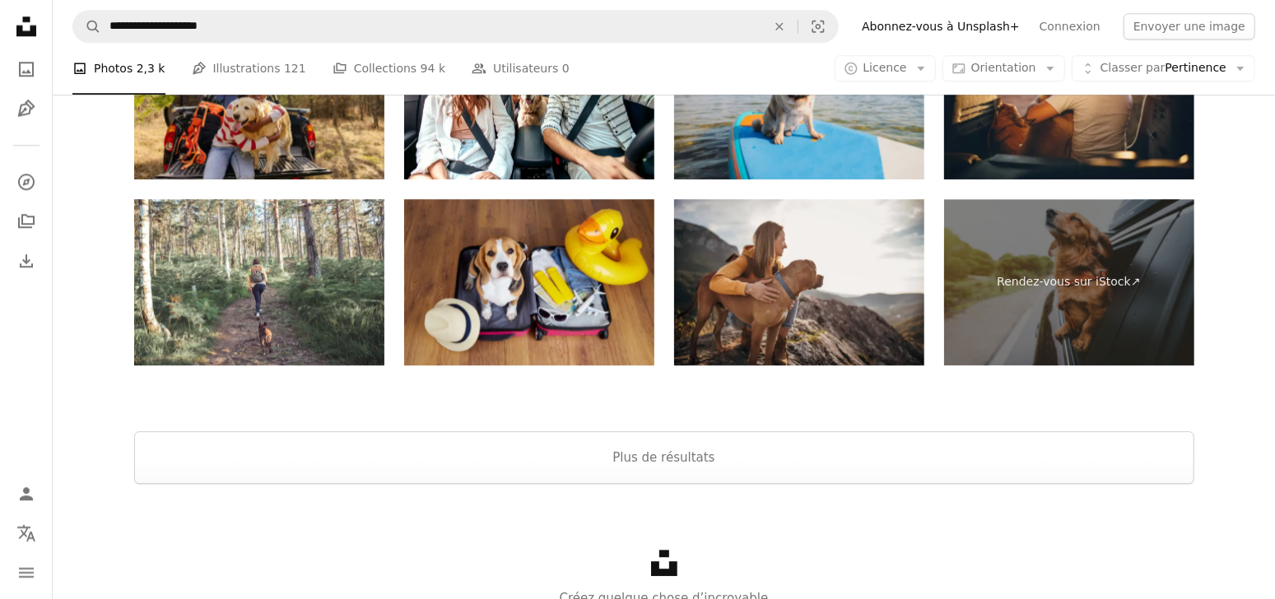
scroll to position [2984, 0]
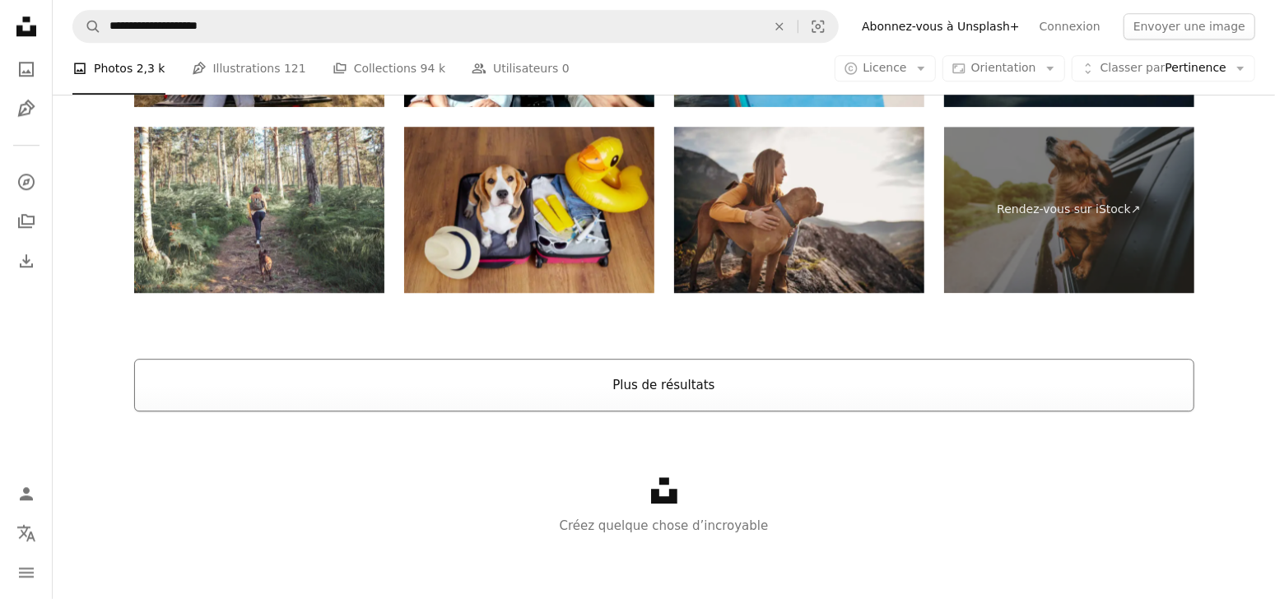
click at [703, 392] on button "Plus de résultats" at bounding box center [664, 385] width 1060 height 53
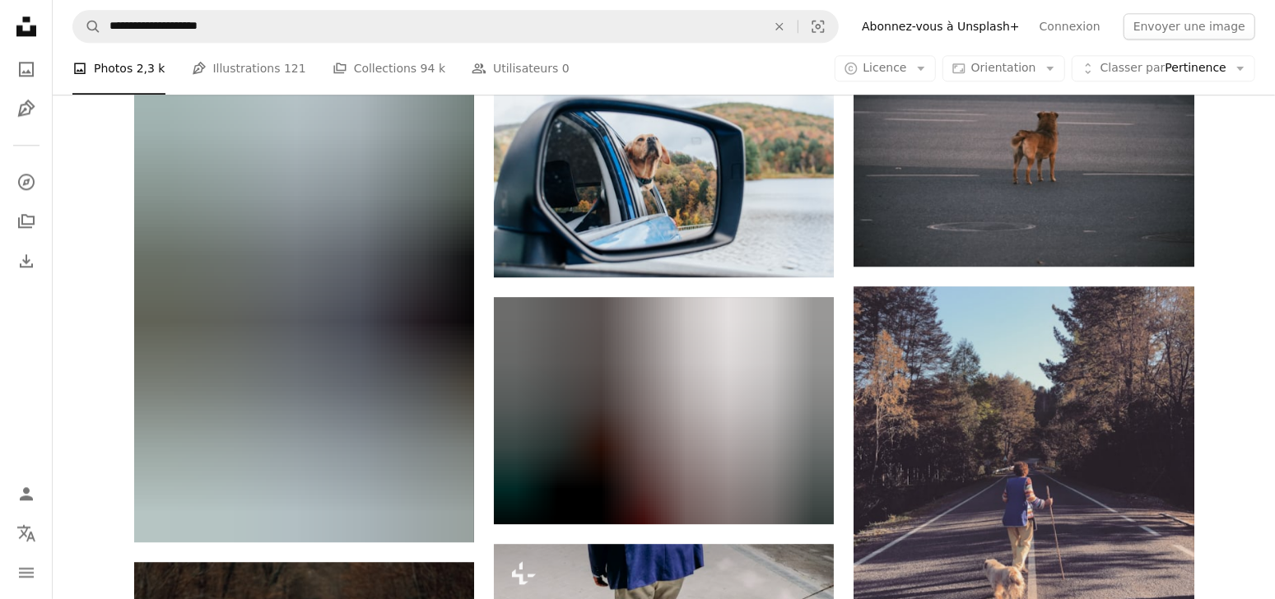
scroll to position [23622, 0]
